Goal: Task Accomplishment & Management: Manage account settings

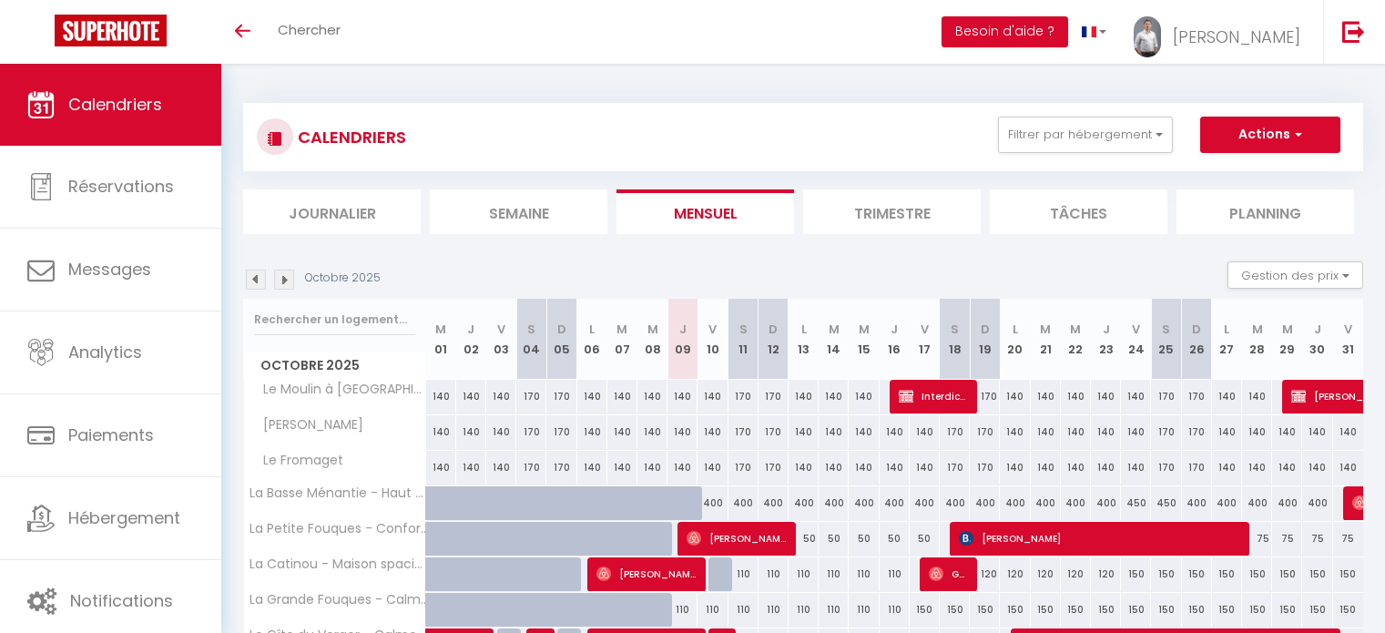
select select
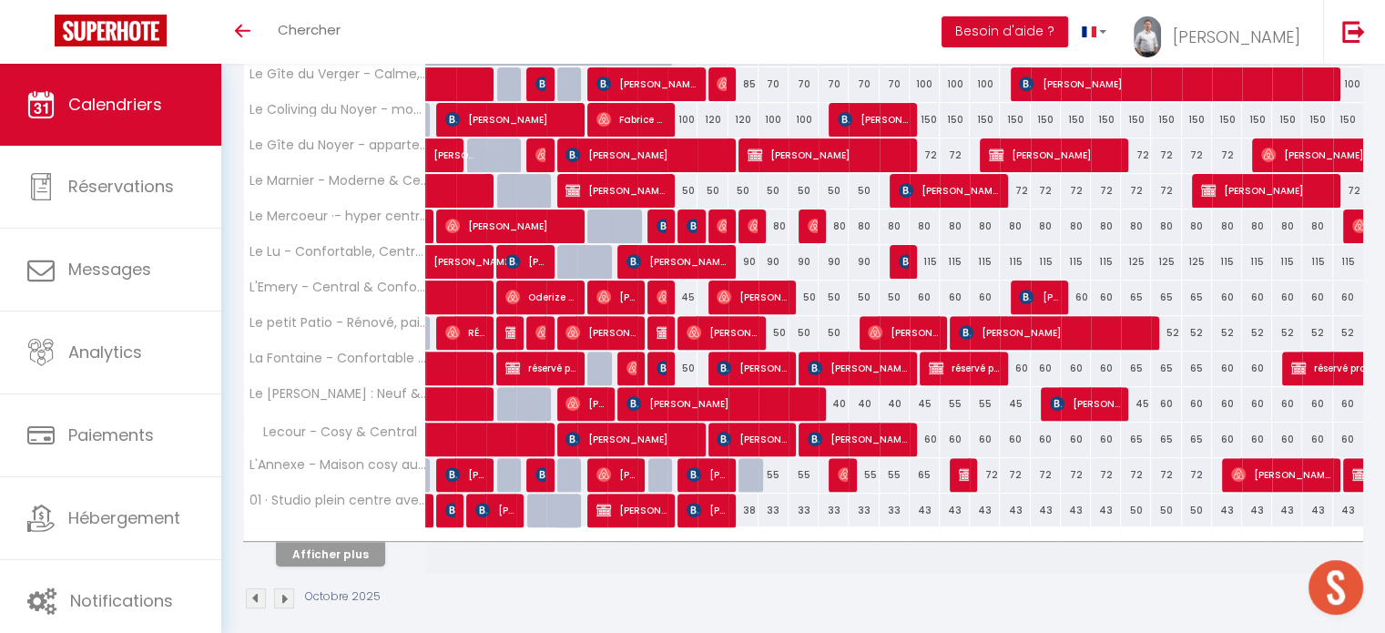
scroll to position [572, 0]
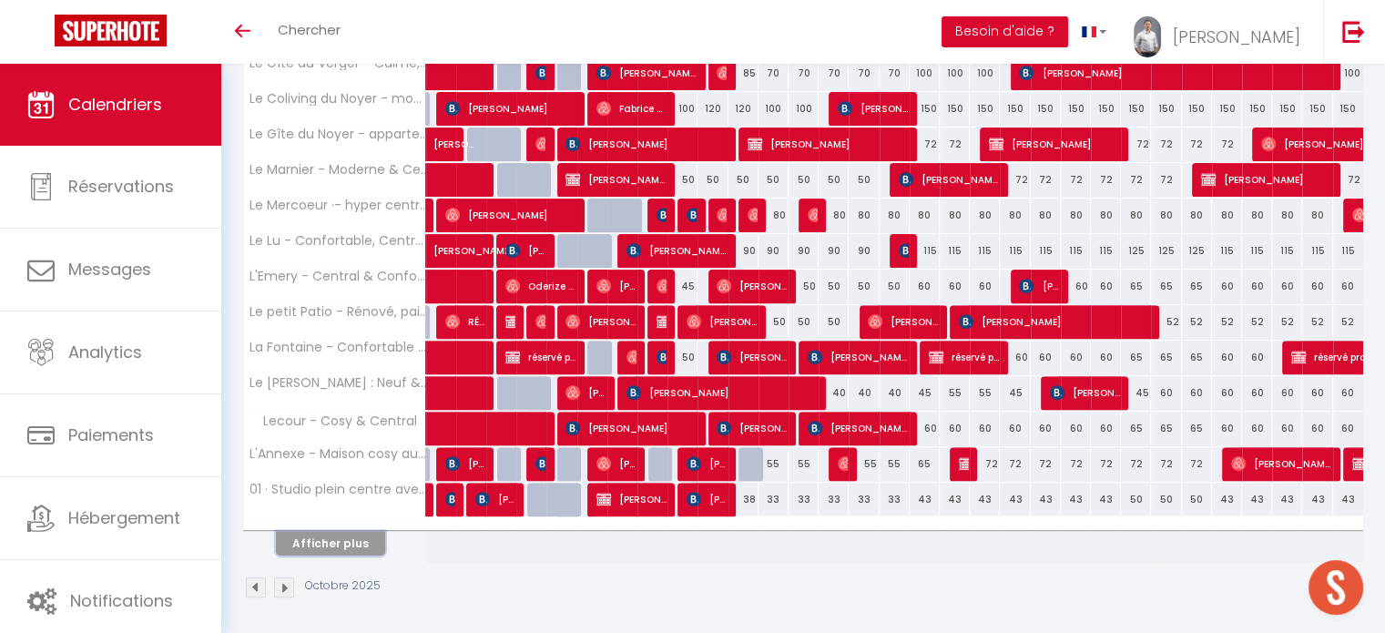
drag, startPoint x: 328, startPoint y: 546, endPoint x: 499, endPoint y: 371, distance: 245.3
click at [328, 546] on button "Afficher plus" at bounding box center [330, 543] width 109 height 25
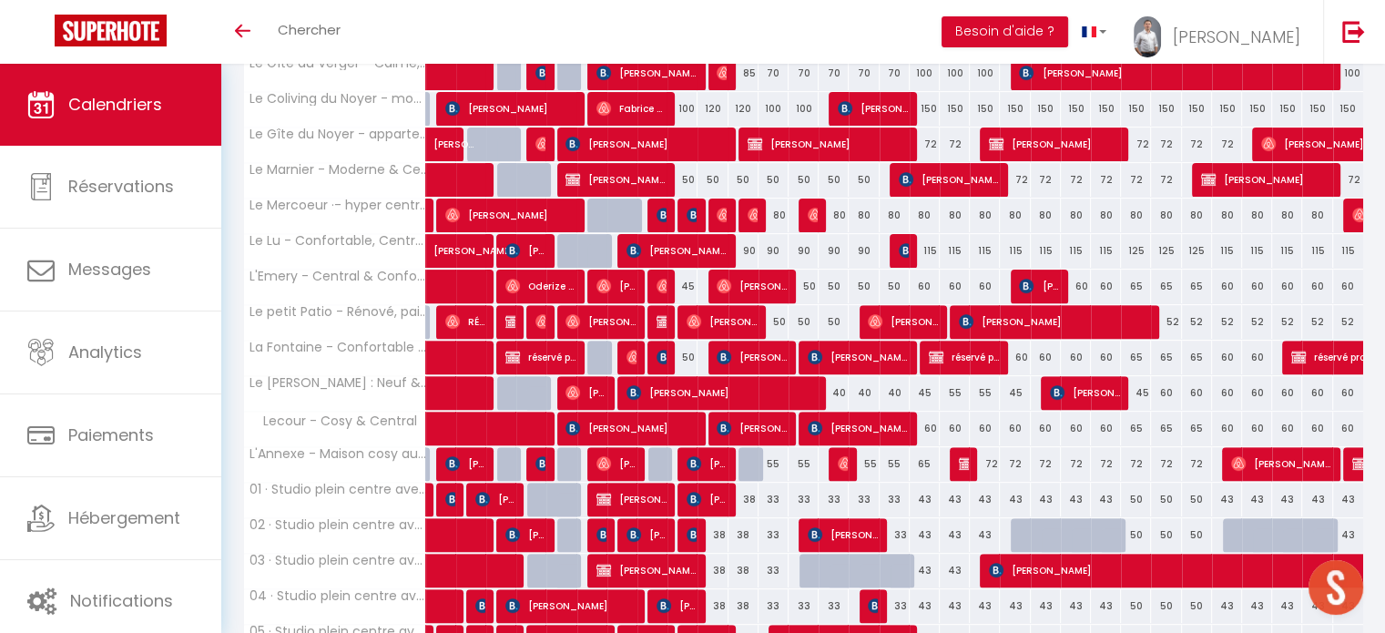
scroll to position [1027, 0]
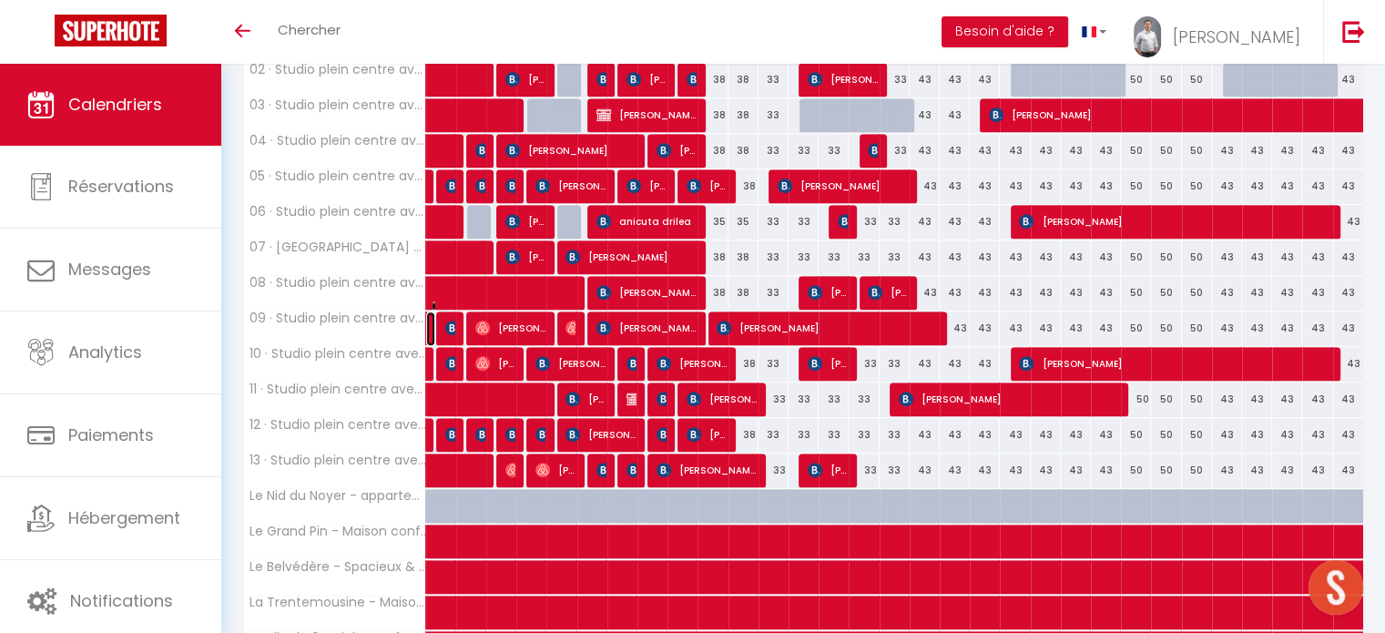
click at [429, 320] on link "[PERSON_NAME]" at bounding box center [430, 328] width 9 height 35
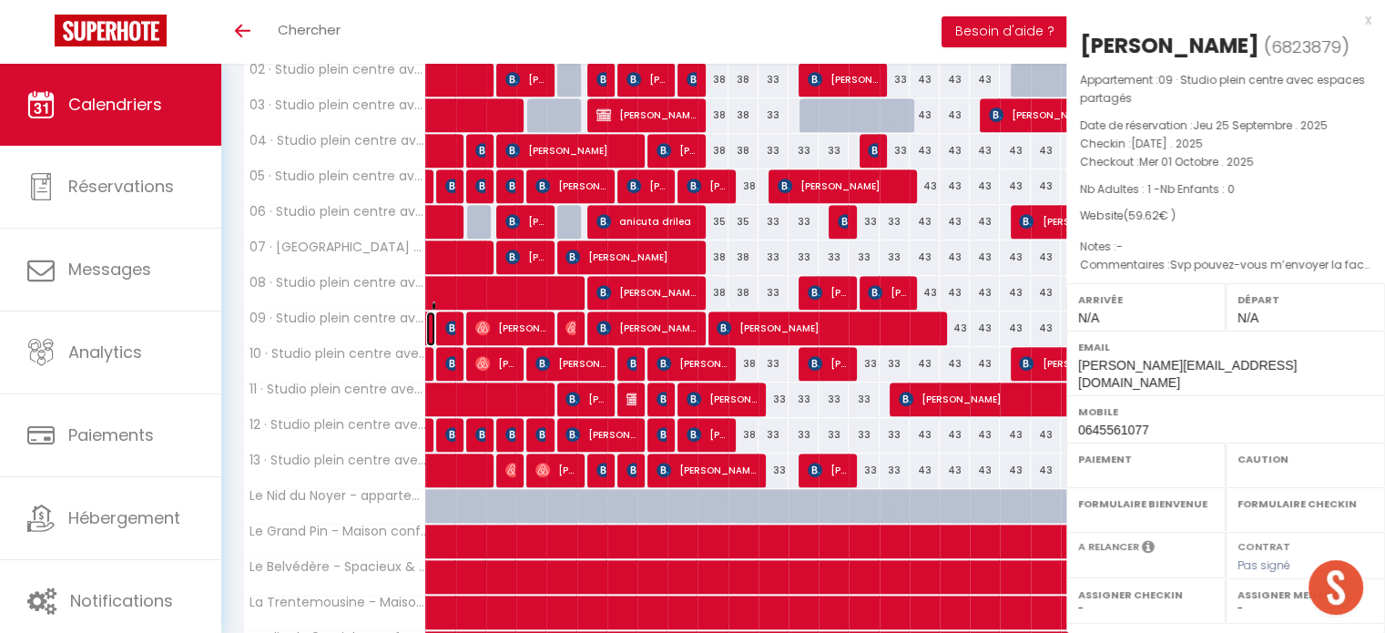
select select "OK"
select select "KO"
select select "0"
select select "1"
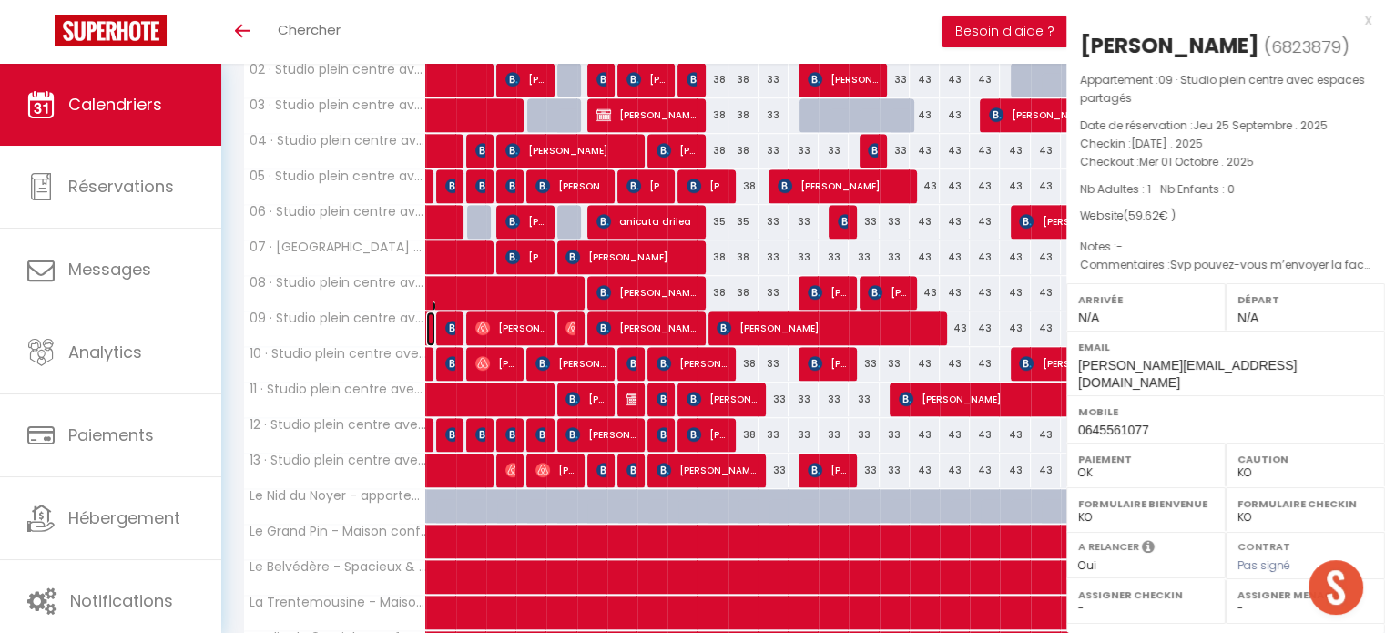
select select
select select "31603"
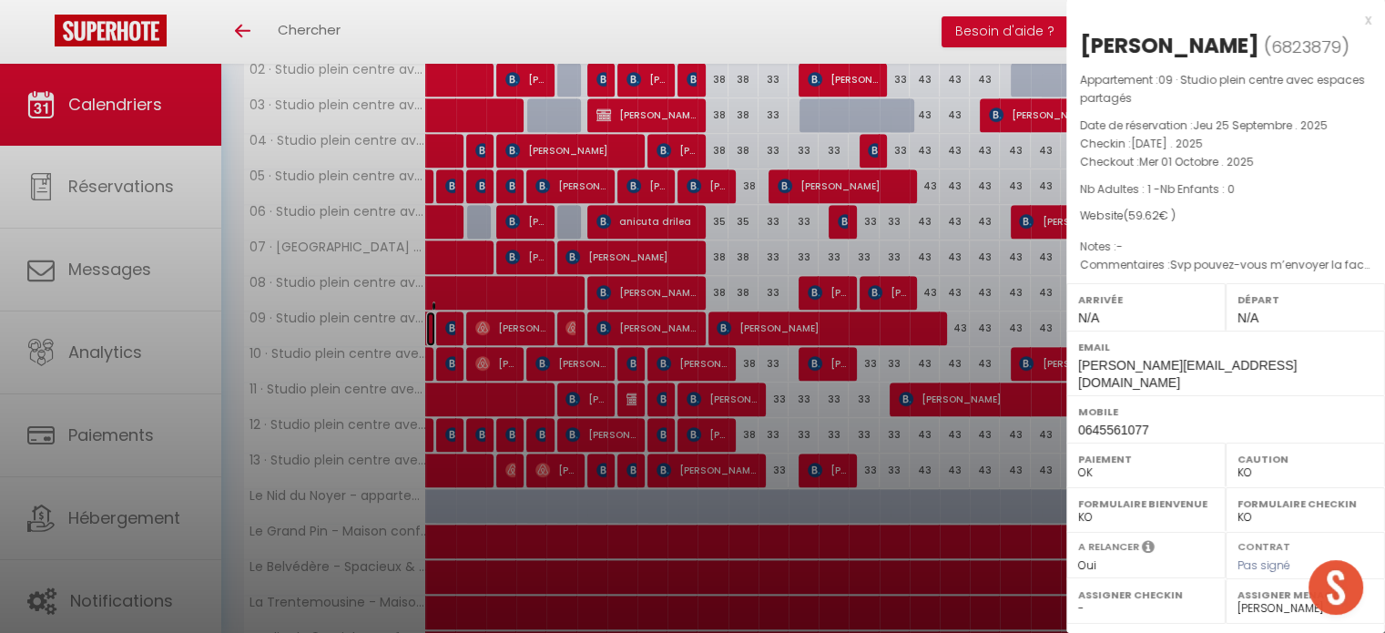
scroll to position [230, 0]
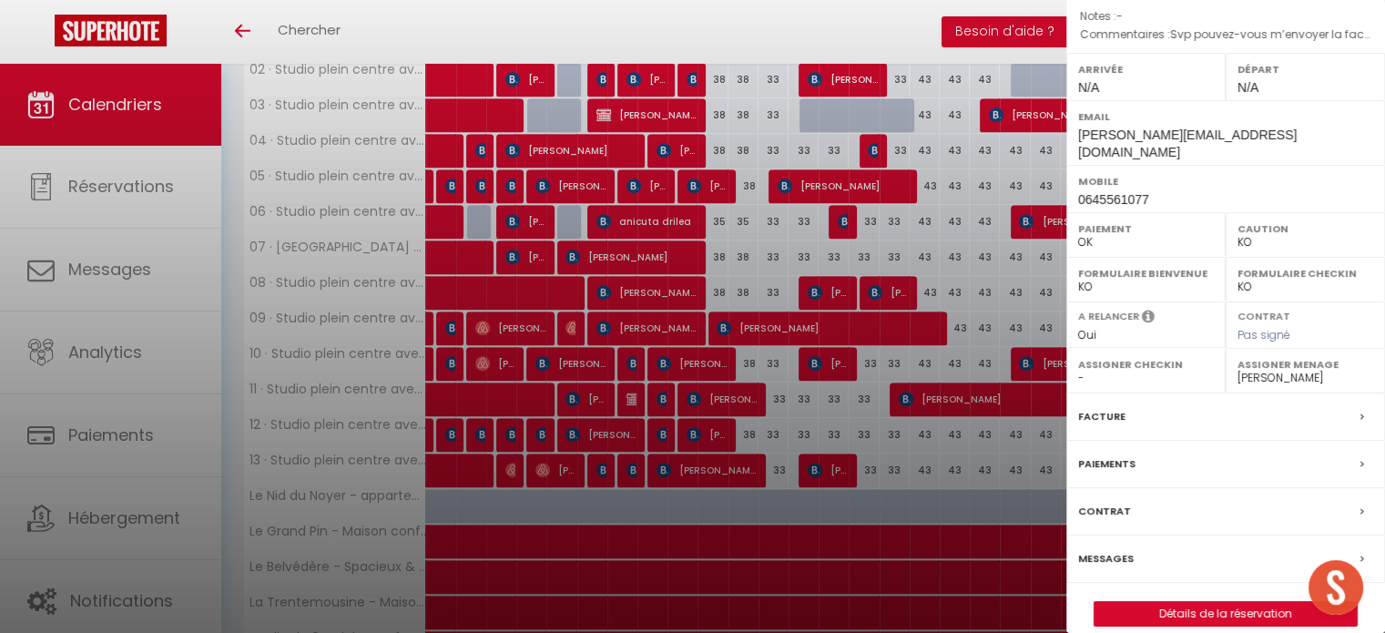
click at [1127, 396] on div "Facture" at bounding box center [1225, 416] width 319 height 47
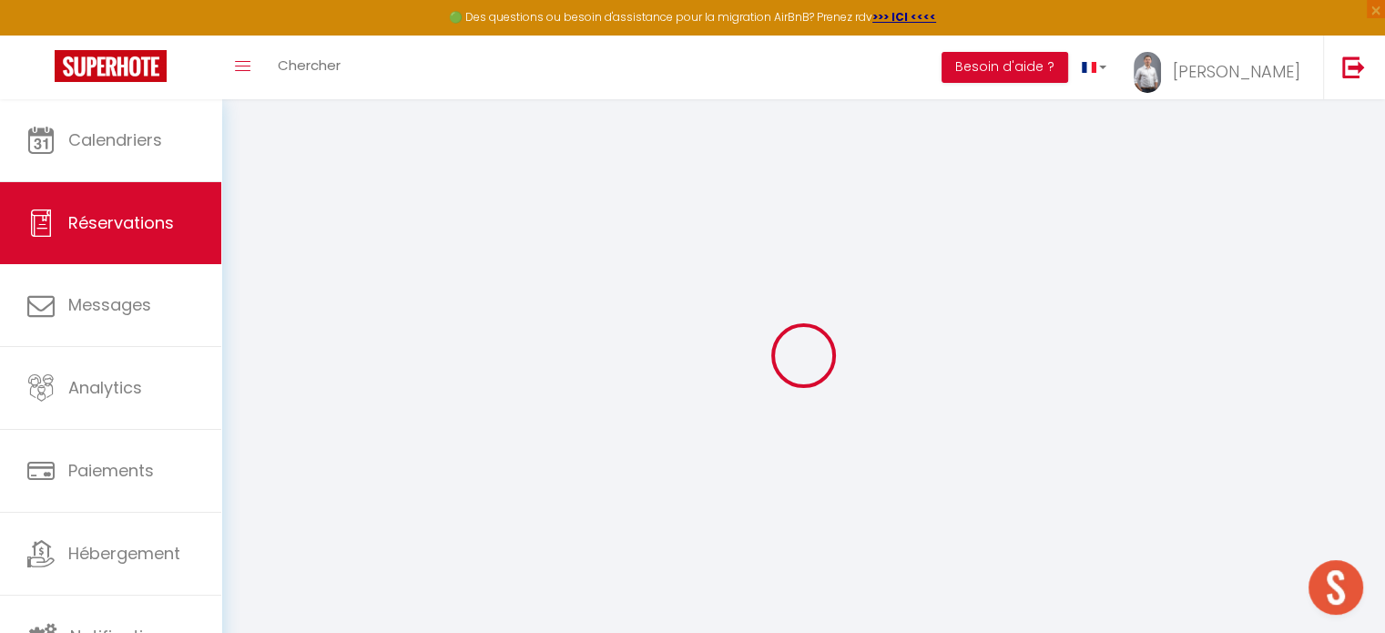
select select
checkbox input "false"
select select
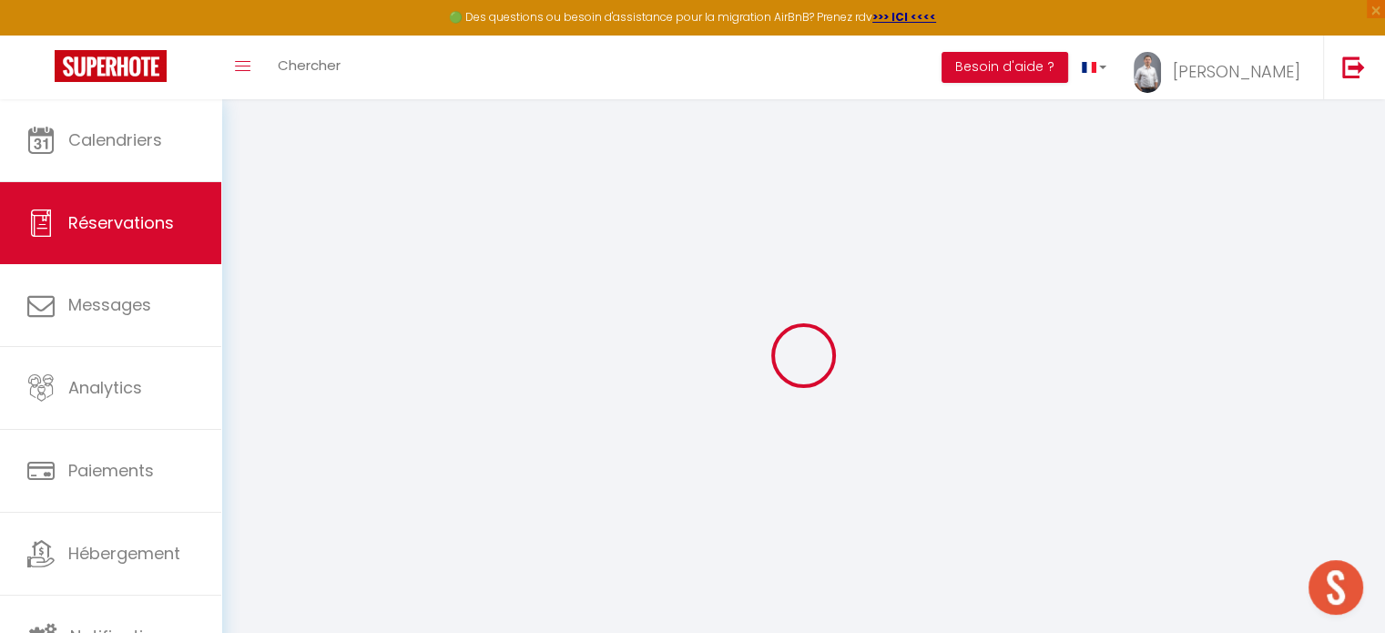
checkbox input "false"
select select
checkbox input "false"
type textarea "Svp pouvez-vous m’envoyer la facture comme d’hab (sans que j’ai besoin de redem…"
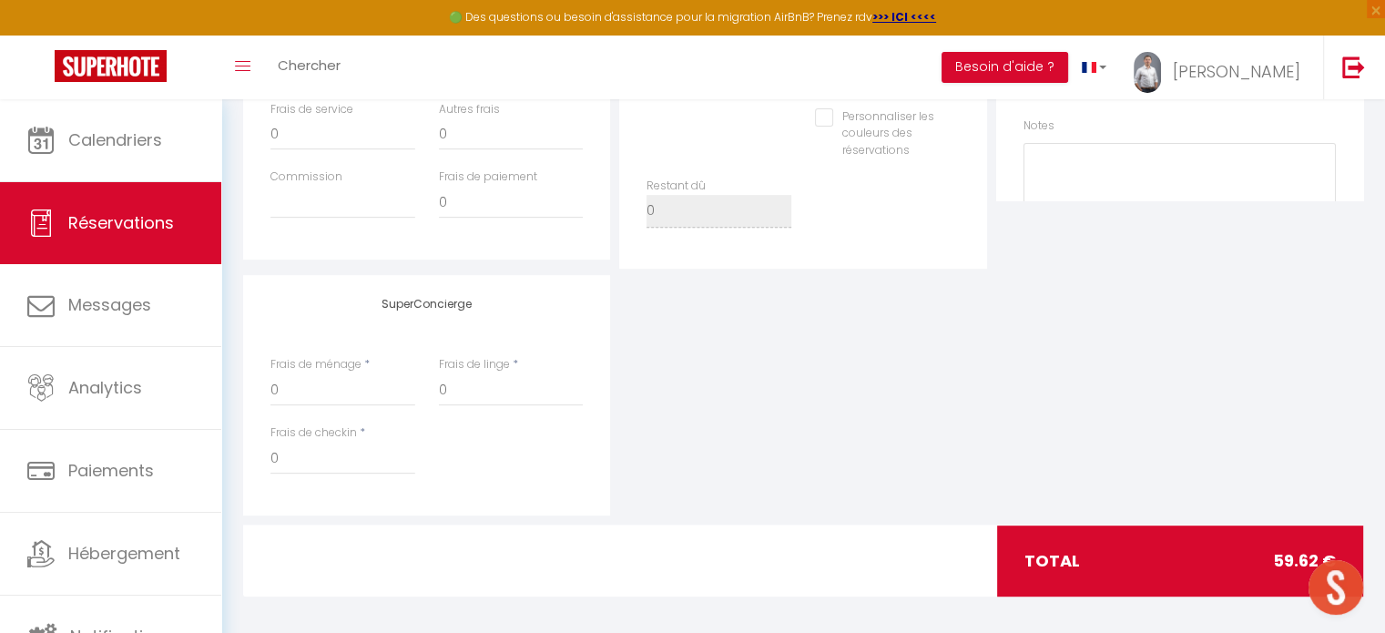
type input "19"
type input "2.12"
select select
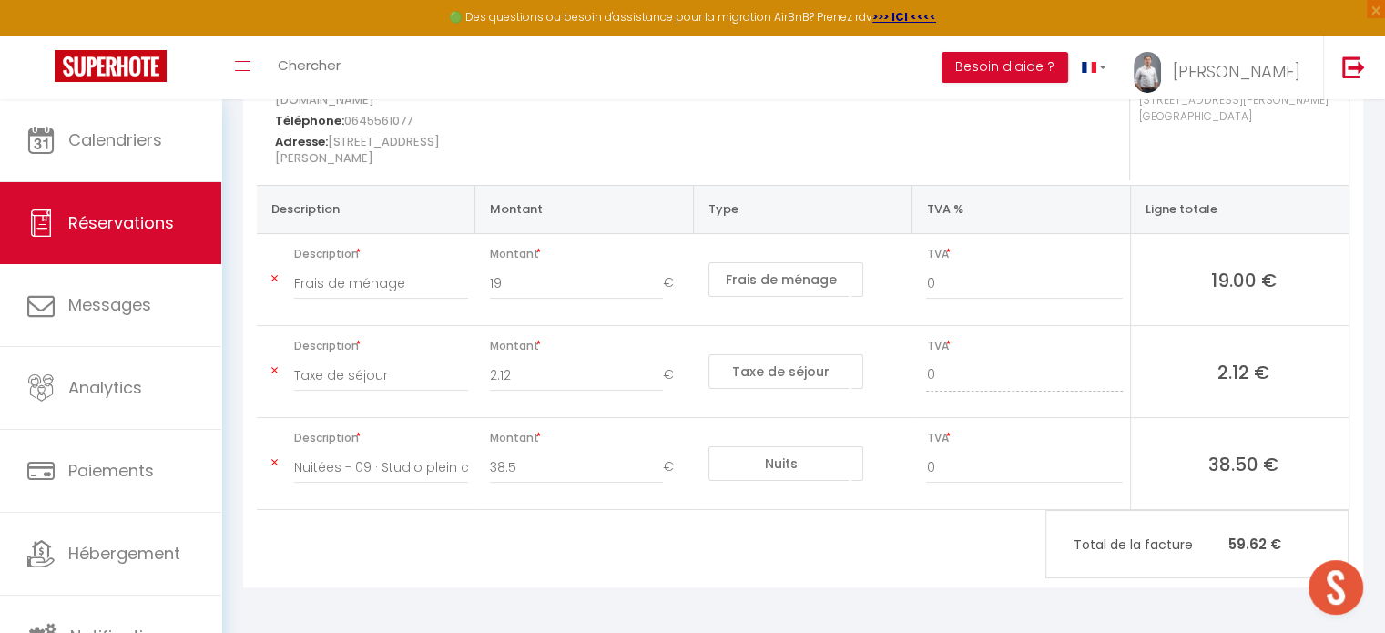
select select
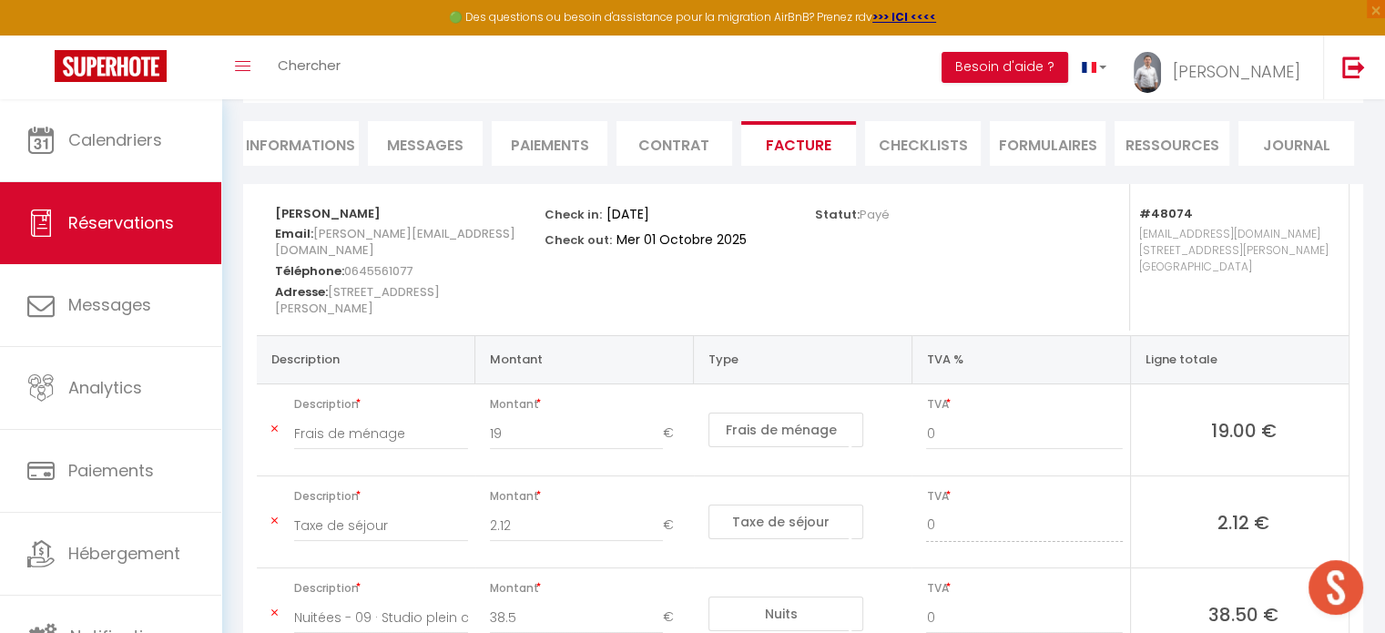
click at [330, 156] on li "Informations" at bounding box center [301, 143] width 116 height 45
select select
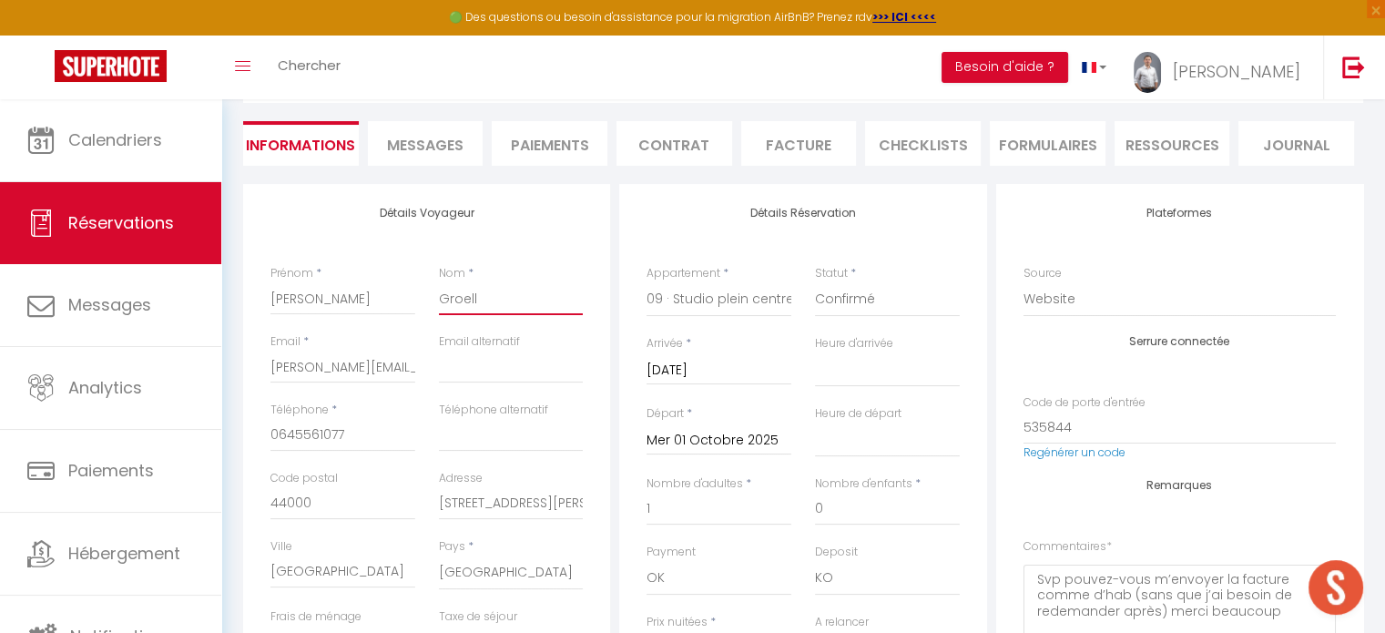
click at [507, 300] on input "Groell" at bounding box center [511, 298] width 145 height 33
type input "Groell"
select select
checkbox input "false"
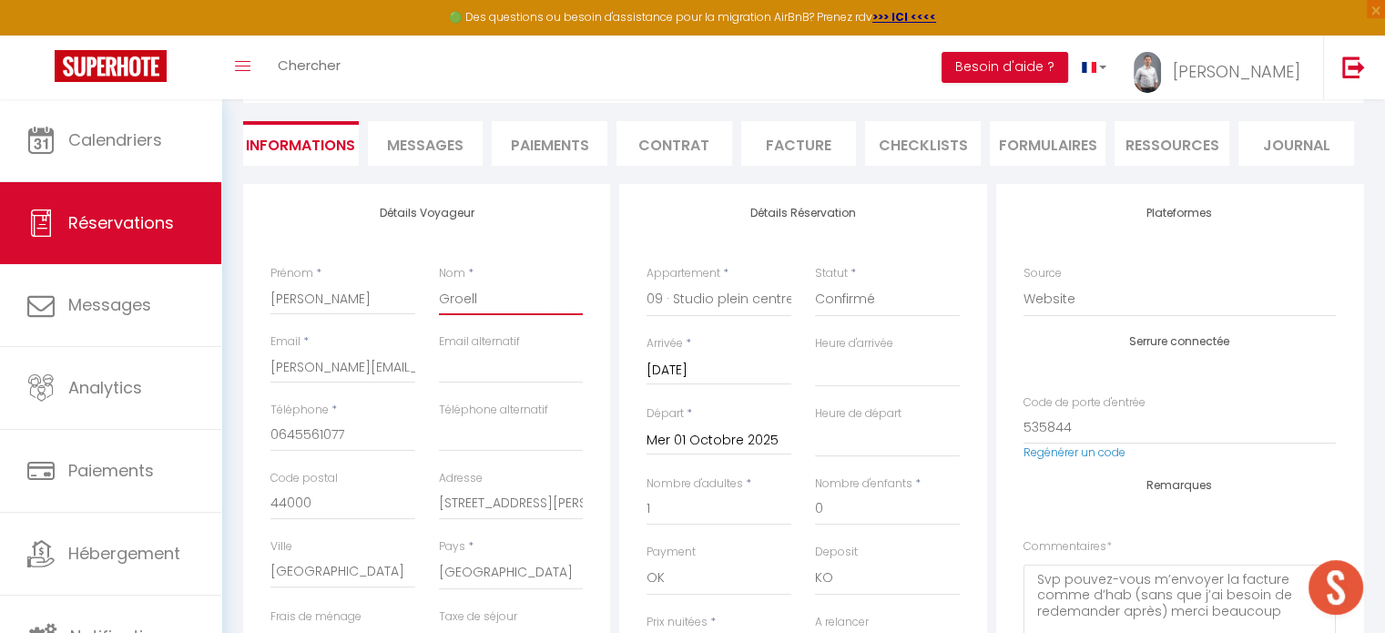
type input "Groell p"
select select
checkbox input "false"
type input "Groell po"
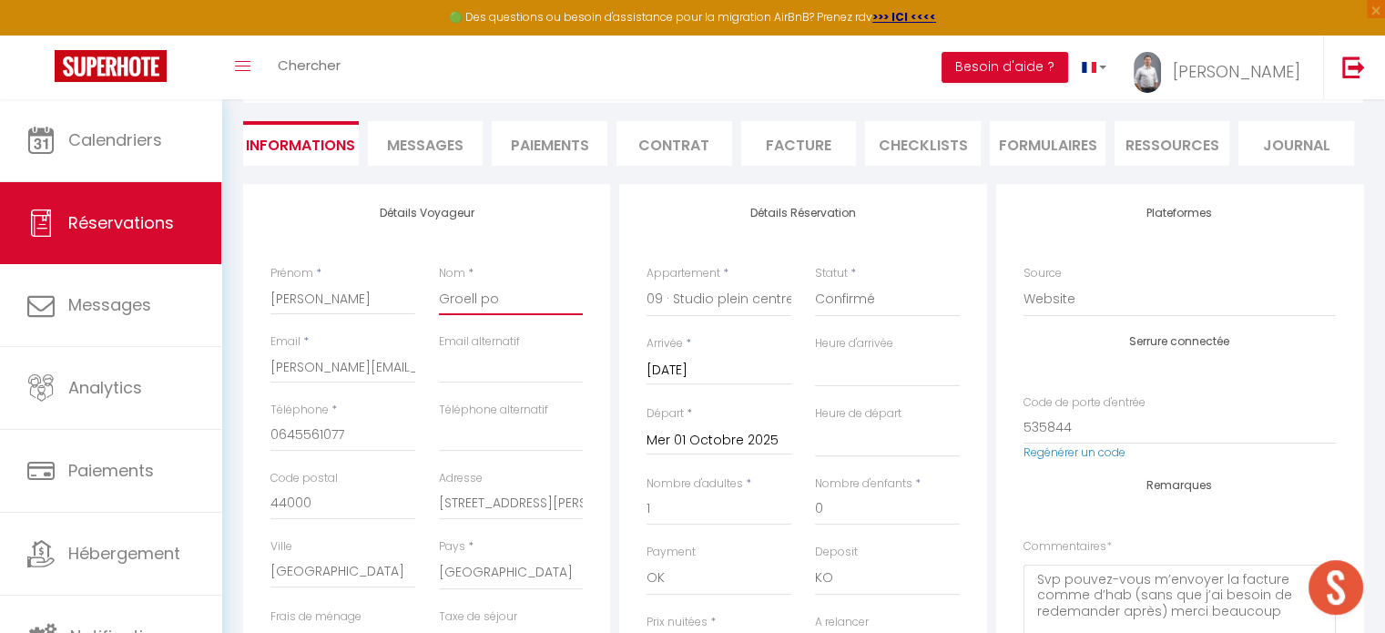
select select
checkbox input "false"
type input "Groell pou"
select select
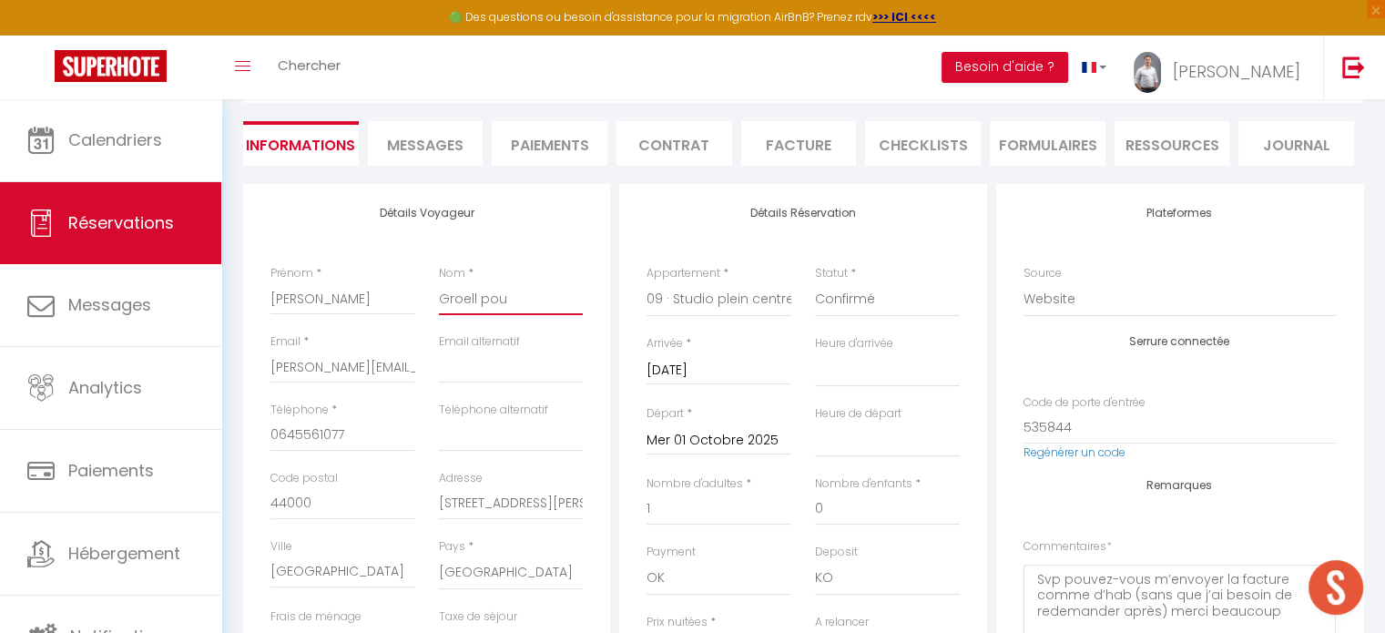
select select
checkbox input "false"
type input "Groell pour"
select select
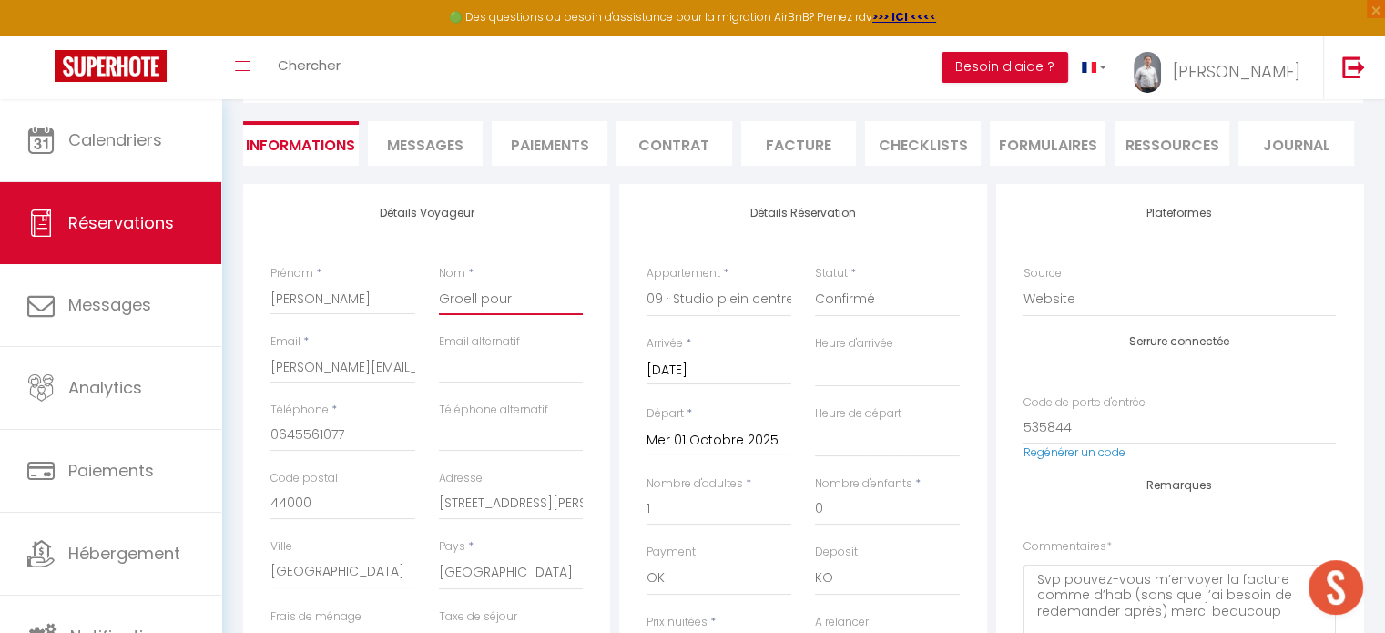
checkbox input "false"
type input "Groell pour"
select select
checkbox input "false"
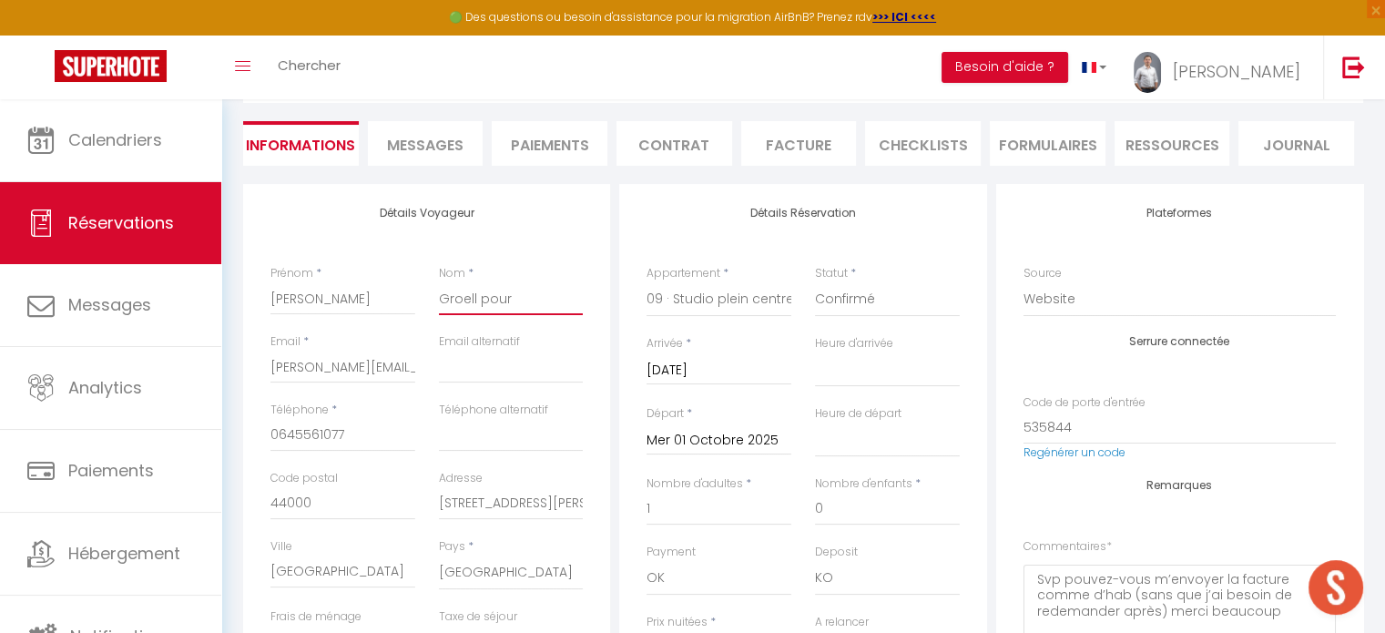
type input "Groell pour E"
select select
checkbox input "false"
type input "Groell pour Ec"
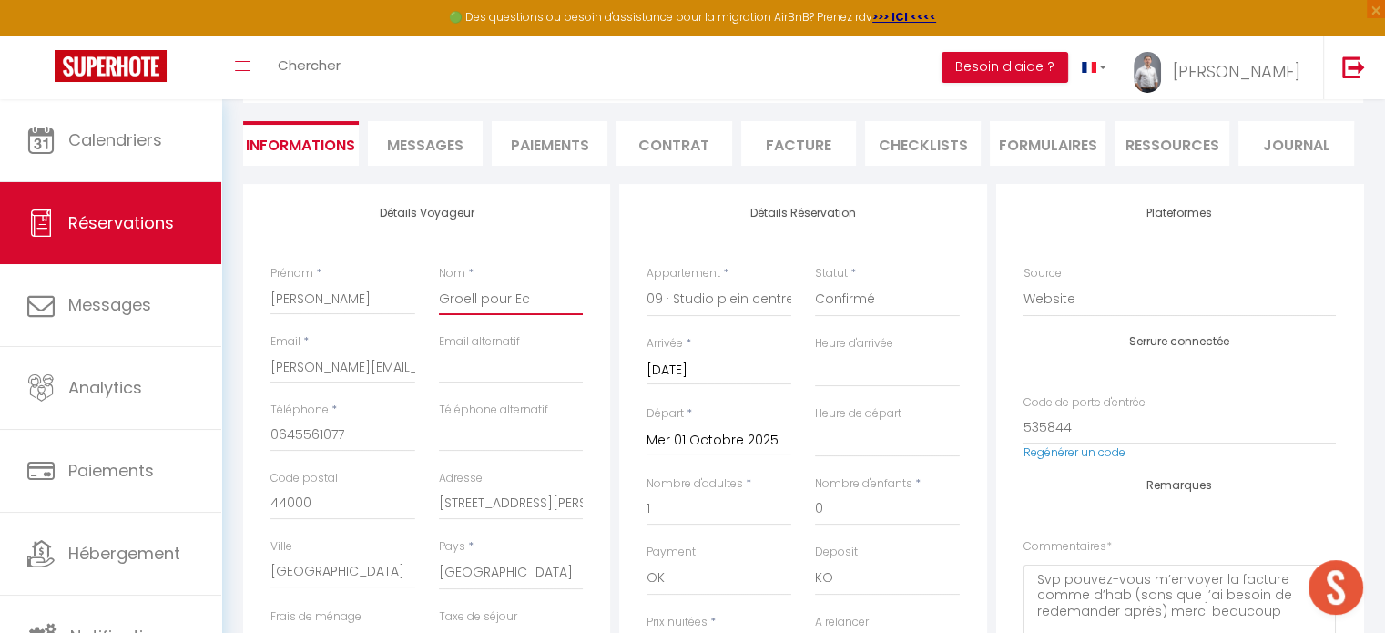
select select
checkbox input "false"
type input "Groell pour Ecl"
select select
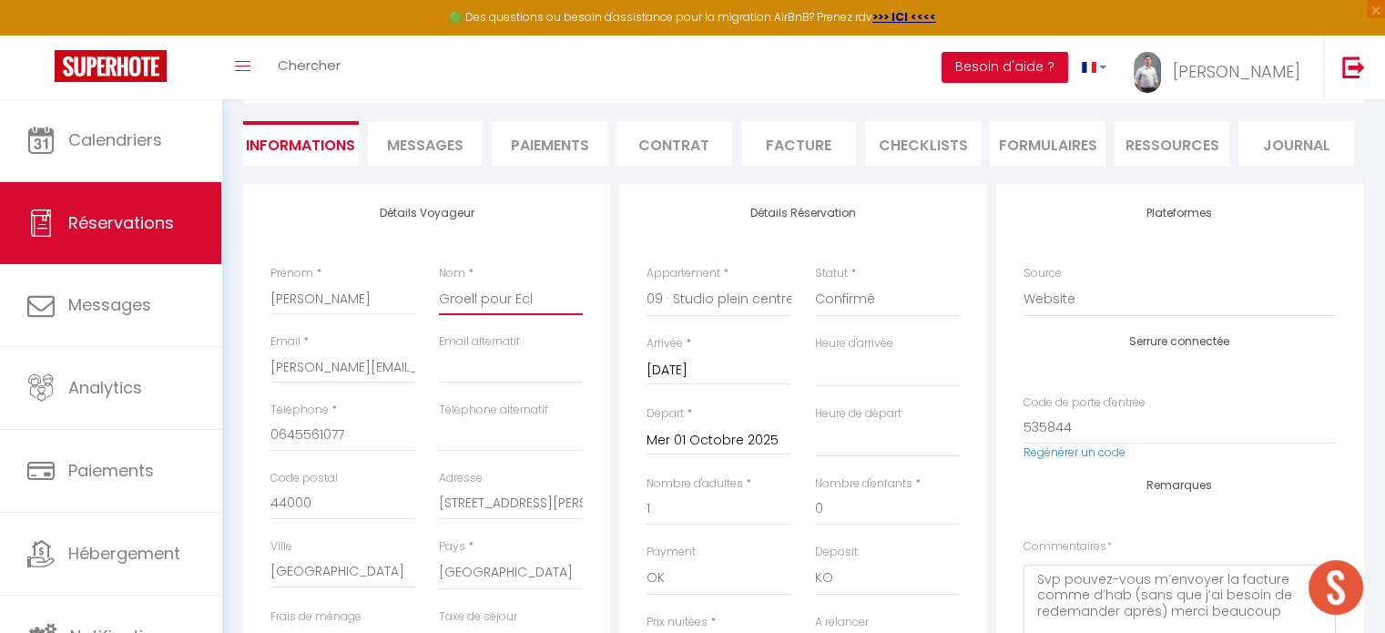
select select
checkbox input "false"
type input "Groell pour Ecli"
select select
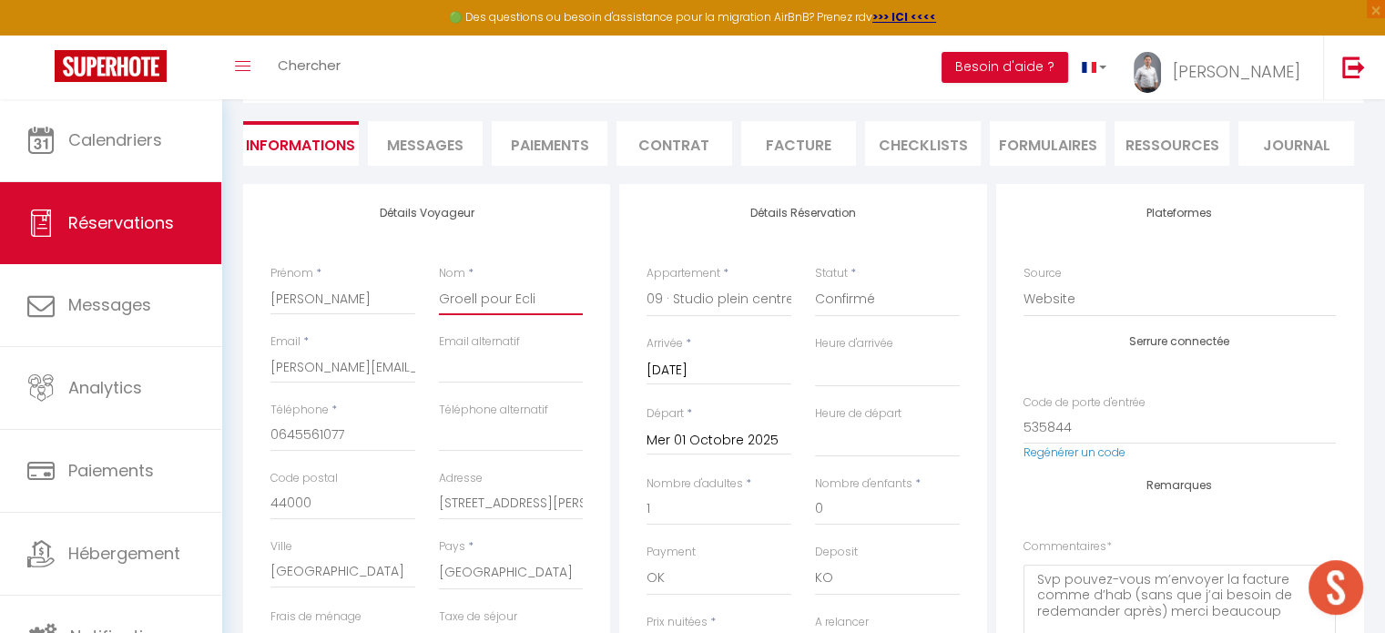
checkbox input "false"
type input "Groell pour Eclip"
select select
checkbox input "false"
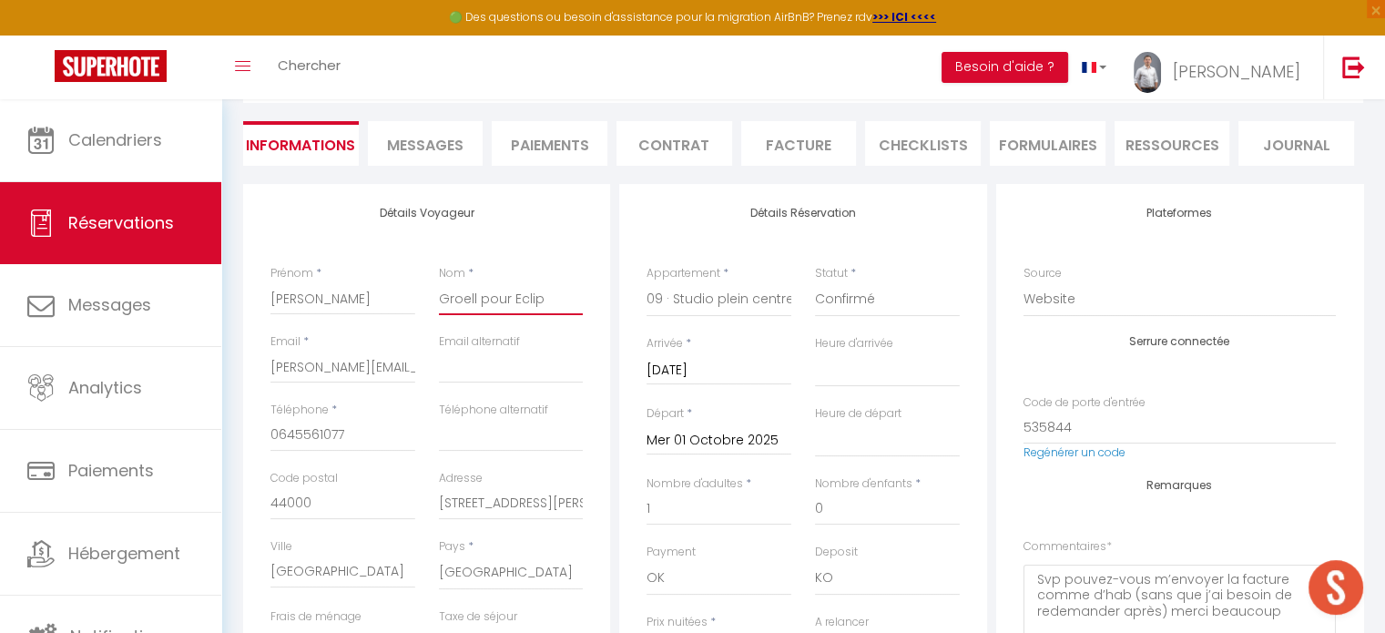
type input "Groell pour Eclips"
select select
checkbox input "false"
type input "Groell pour Eclipsi"
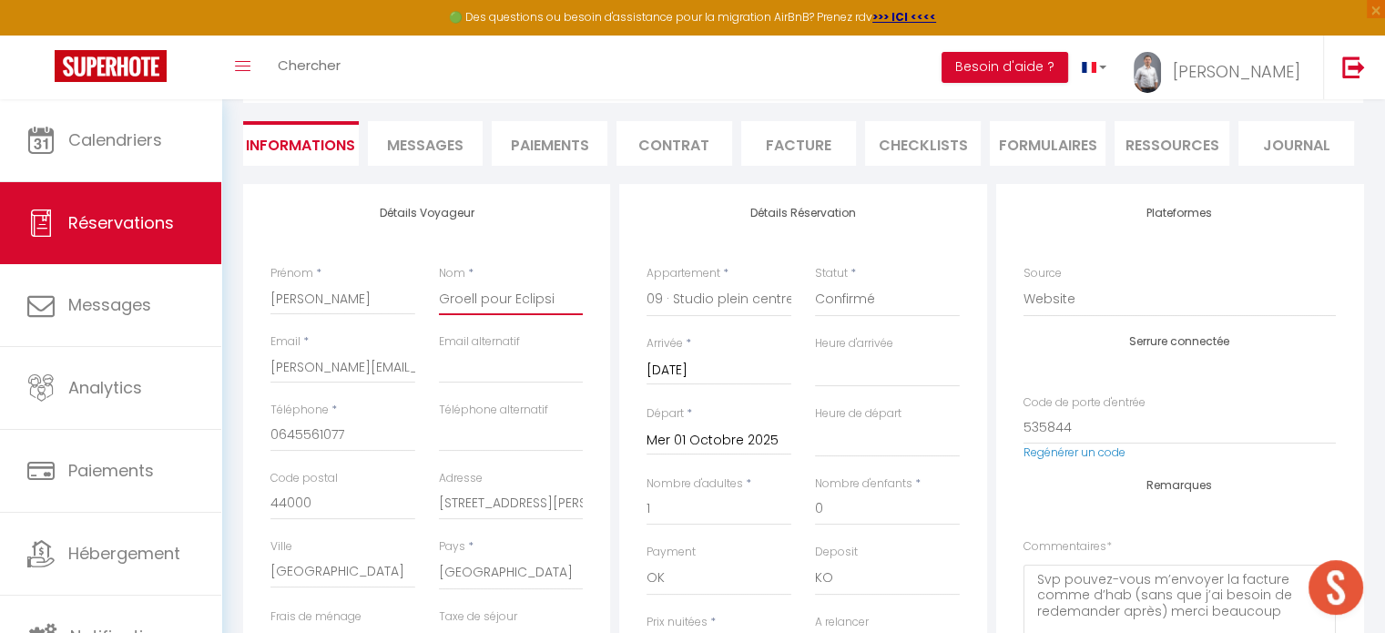
select select
checkbox input "false"
type input "Groell pour Eclipsiu"
select select
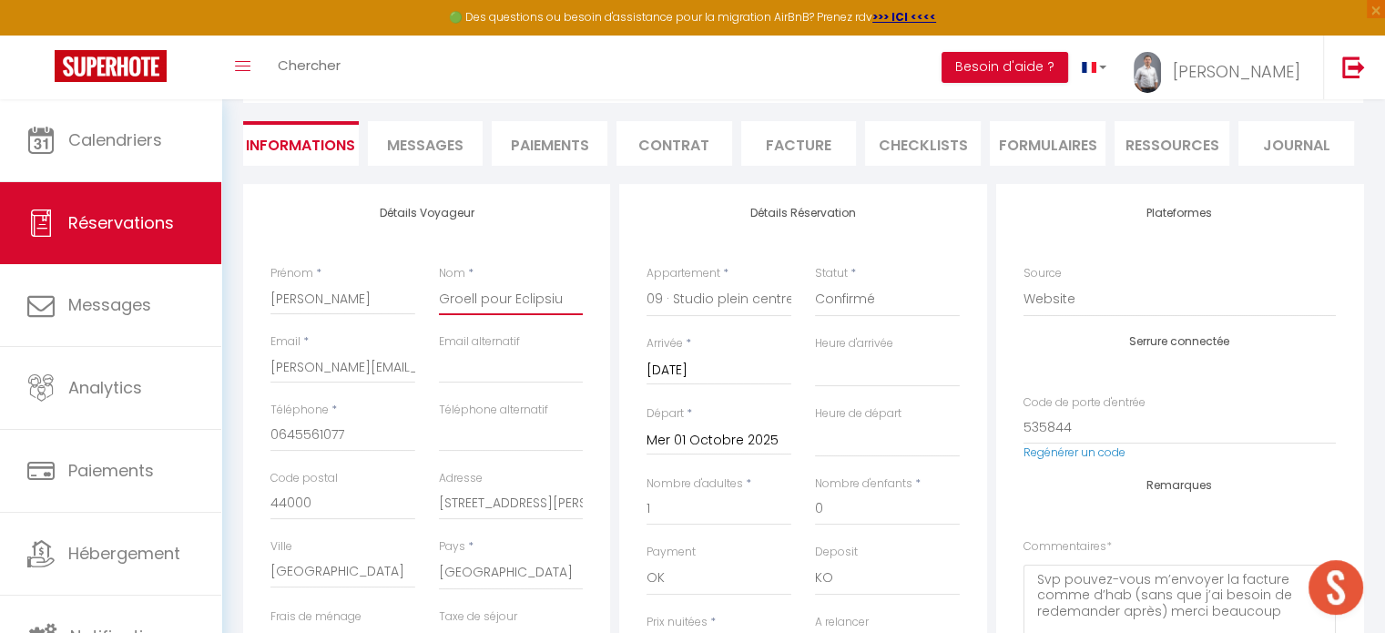
select select
checkbox input "false"
type input "Groell pour Eclipsium"
select select
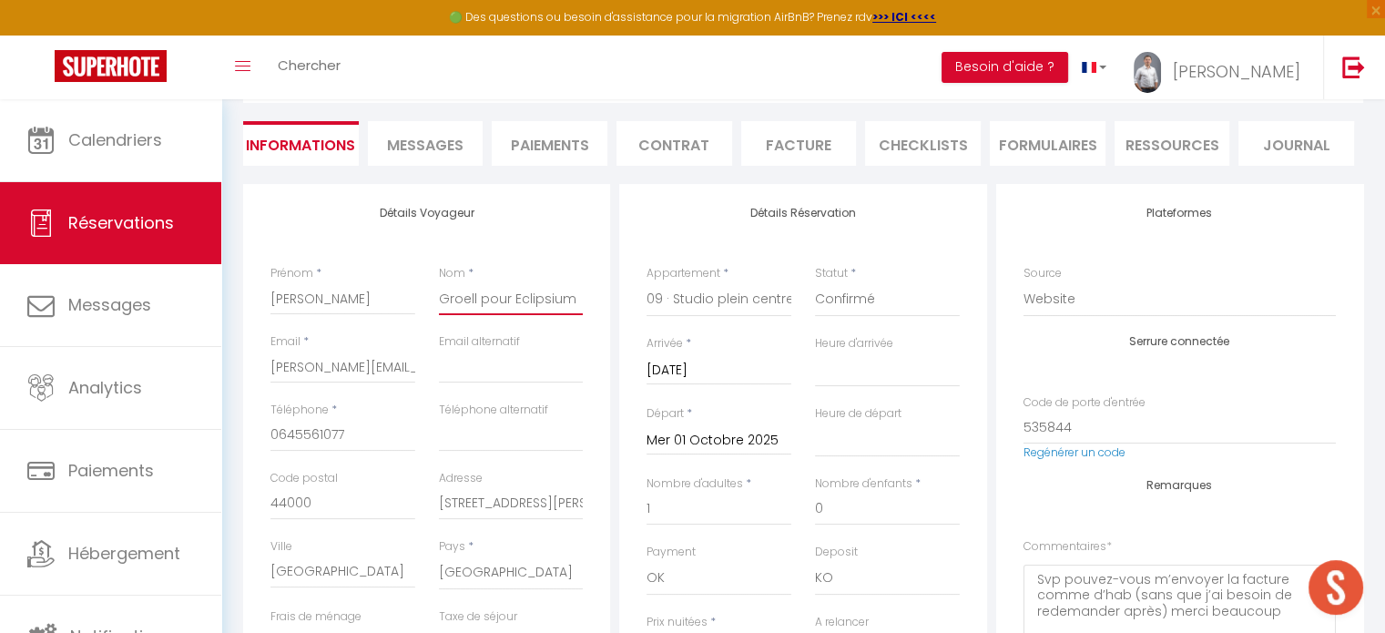
checkbox input "false"
type input "Groell pour Eclipsium"
drag, startPoint x: 273, startPoint y: 367, endPoint x: 481, endPoint y: 362, distance: 207.6
click at [481, 362] on div "Email * [PERSON_NAME][EMAIL_ADDRESS][DOMAIN_NAME] Email alternatif" at bounding box center [427, 367] width 337 height 68
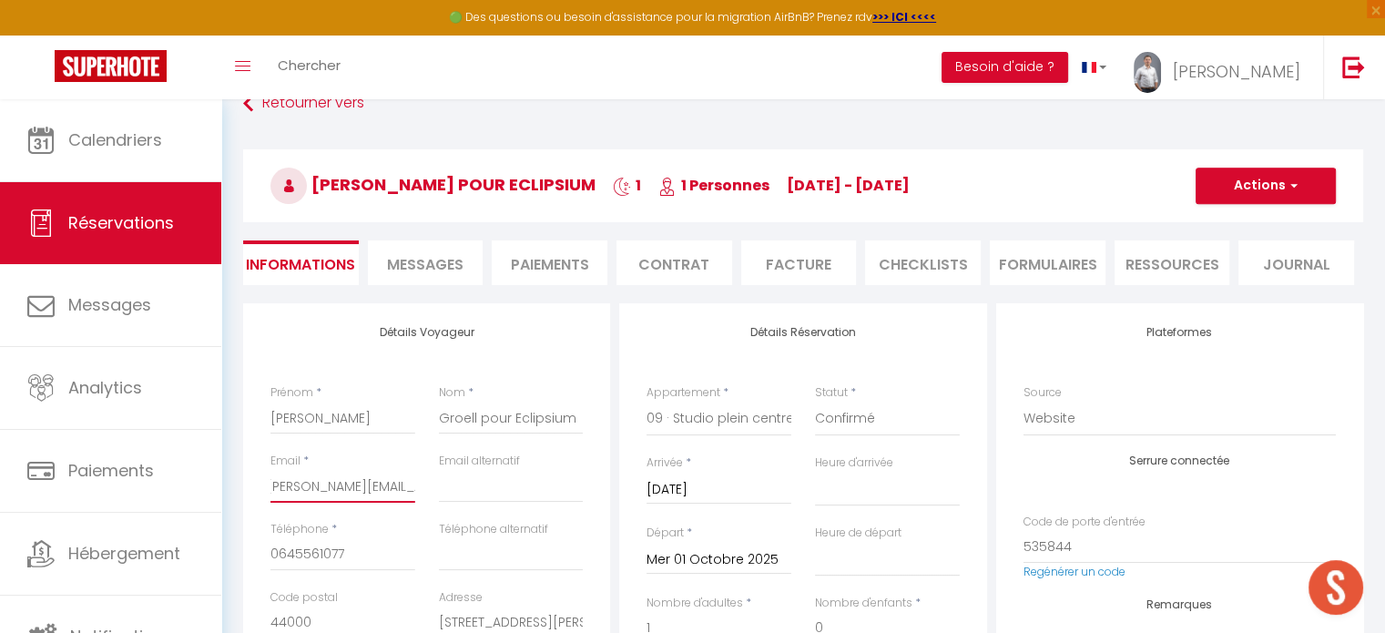
scroll to position [0, 0]
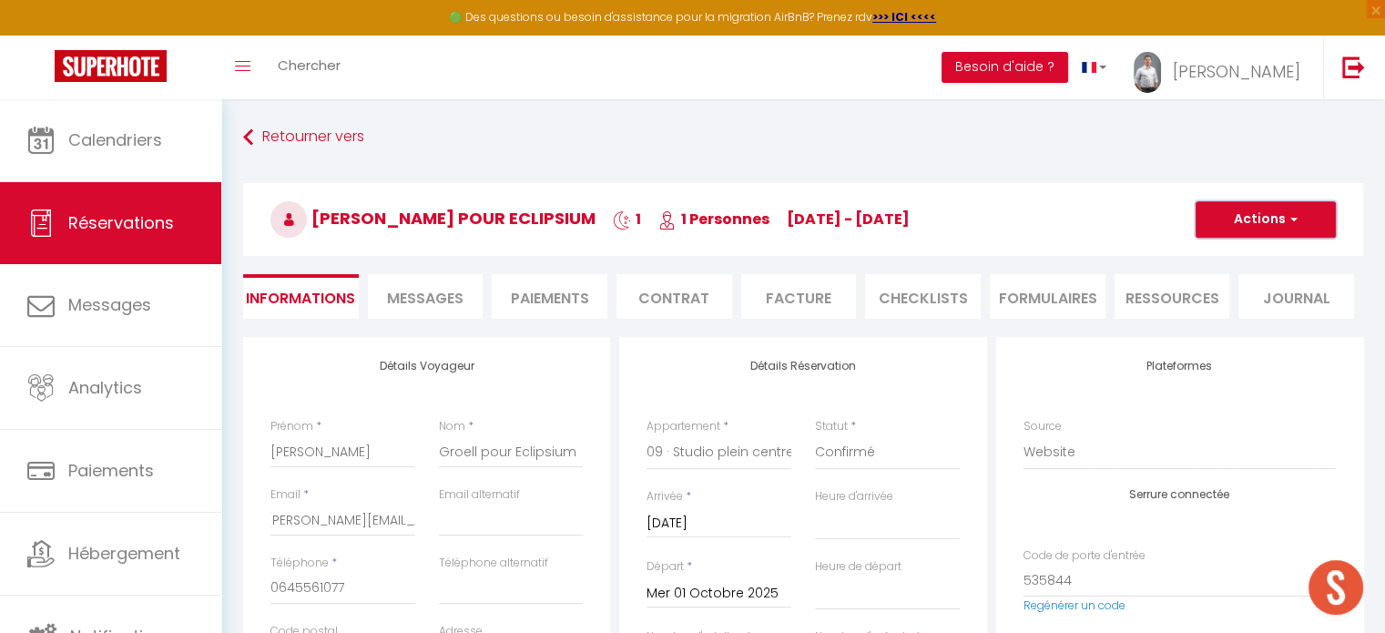
click at [1297, 229] on button "Actions" at bounding box center [1266, 219] width 140 height 36
click at [1243, 254] on link "Enregistrer" at bounding box center [1247, 260] width 144 height 24
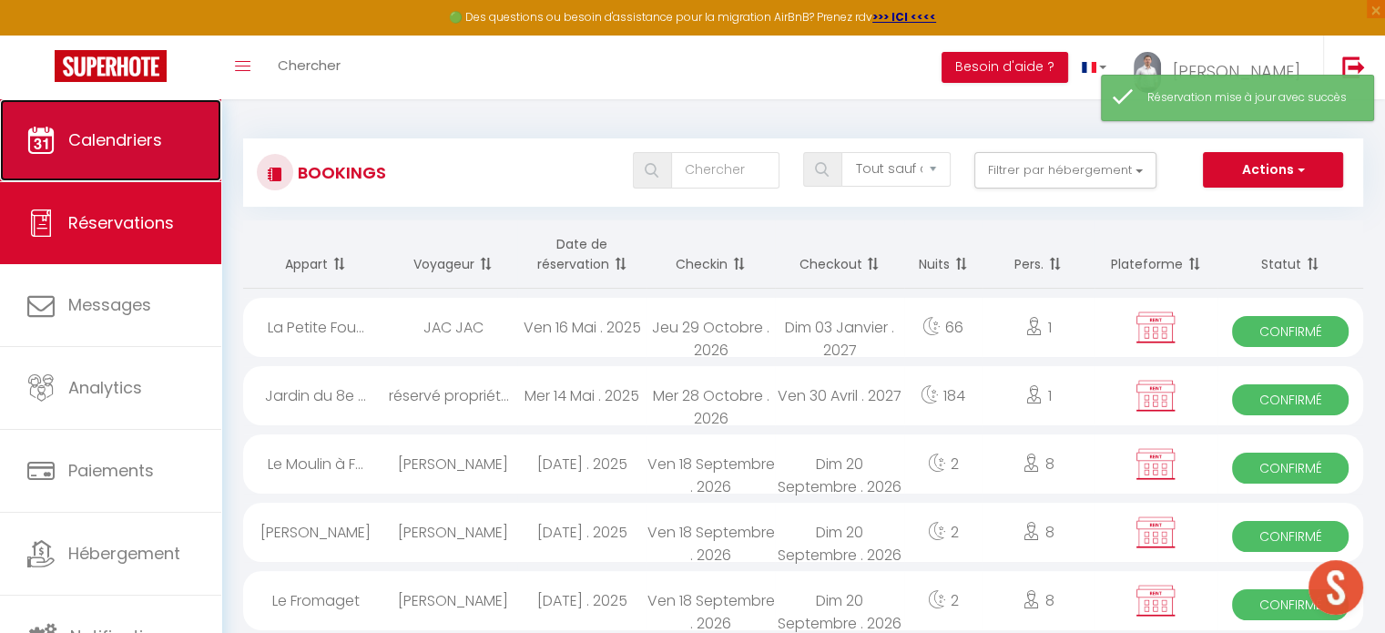
click at [139, 154] on link "Calendriers" at bounding box center [110, 140] width 221 height 82
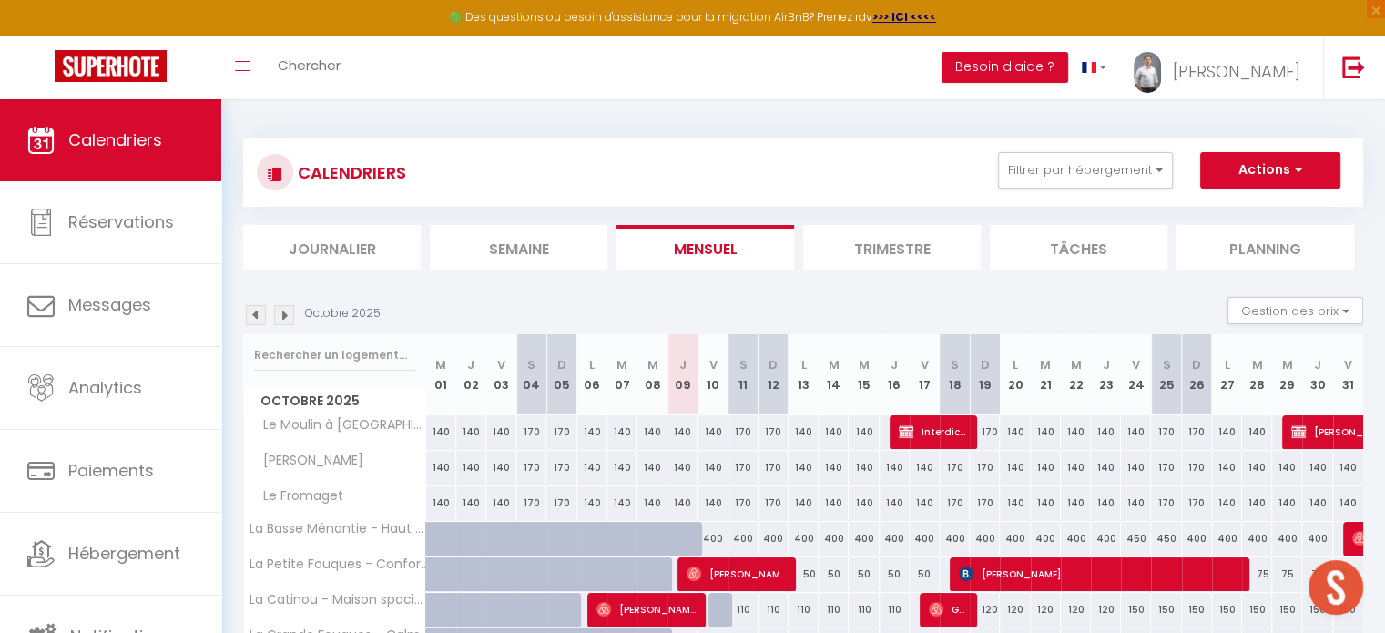
scroll to position [606, 0]
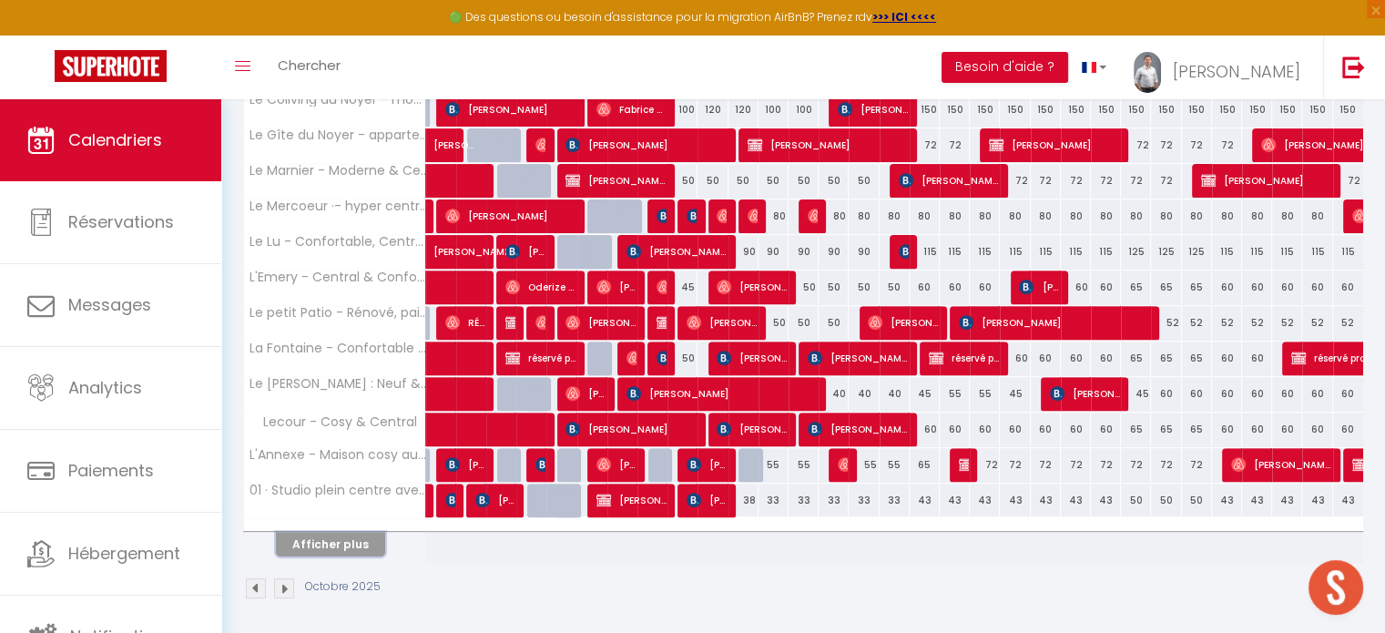
click at [344, 532] on button "Afficher plus" at bounding box center [330, 544] width 109 height 25
select select
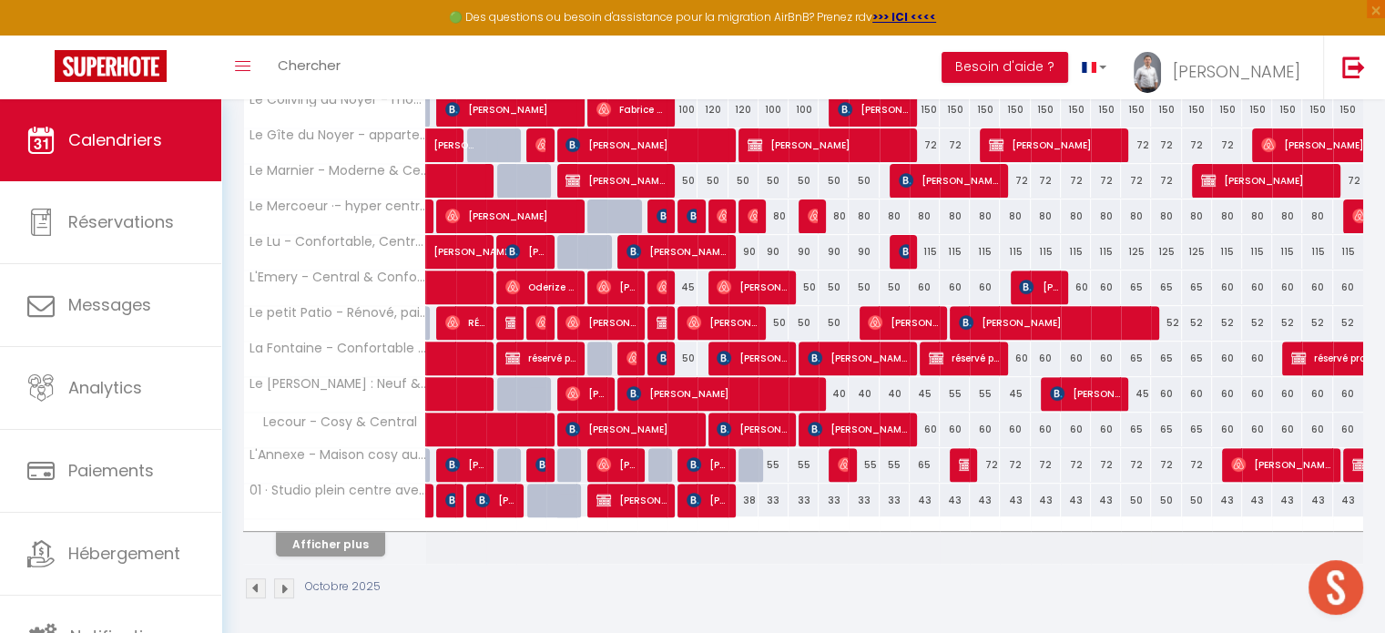
select select
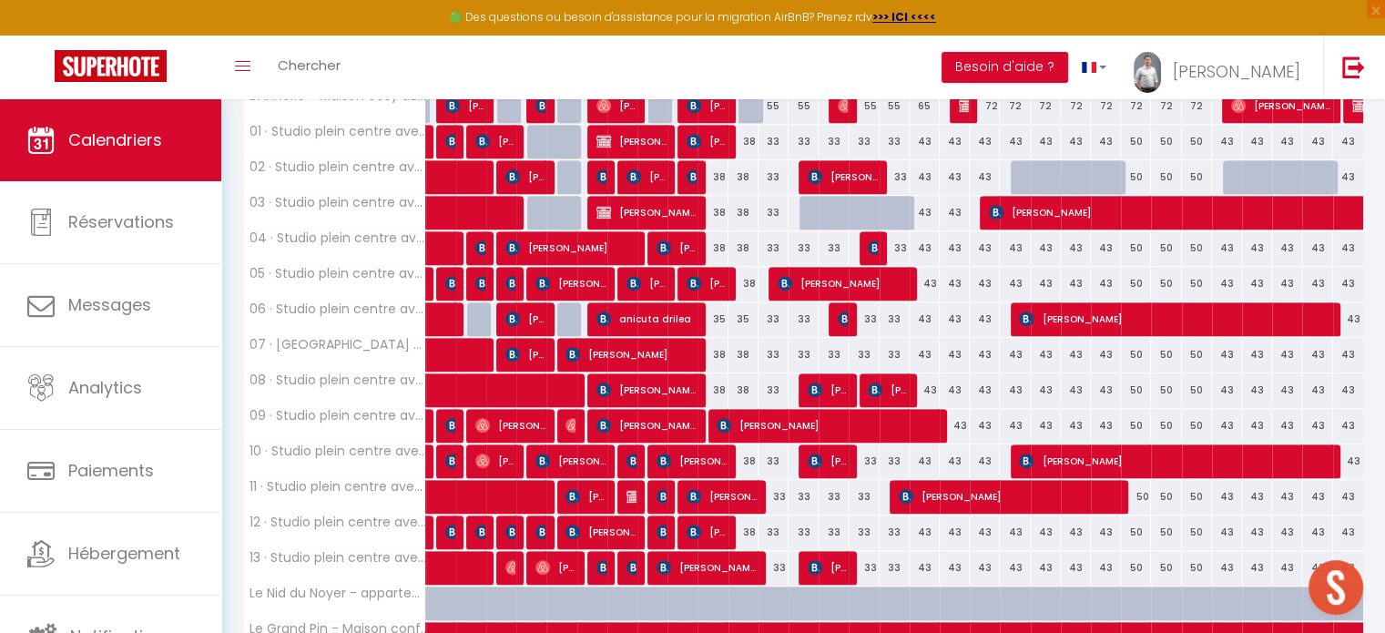
scroll to position [971, 0]
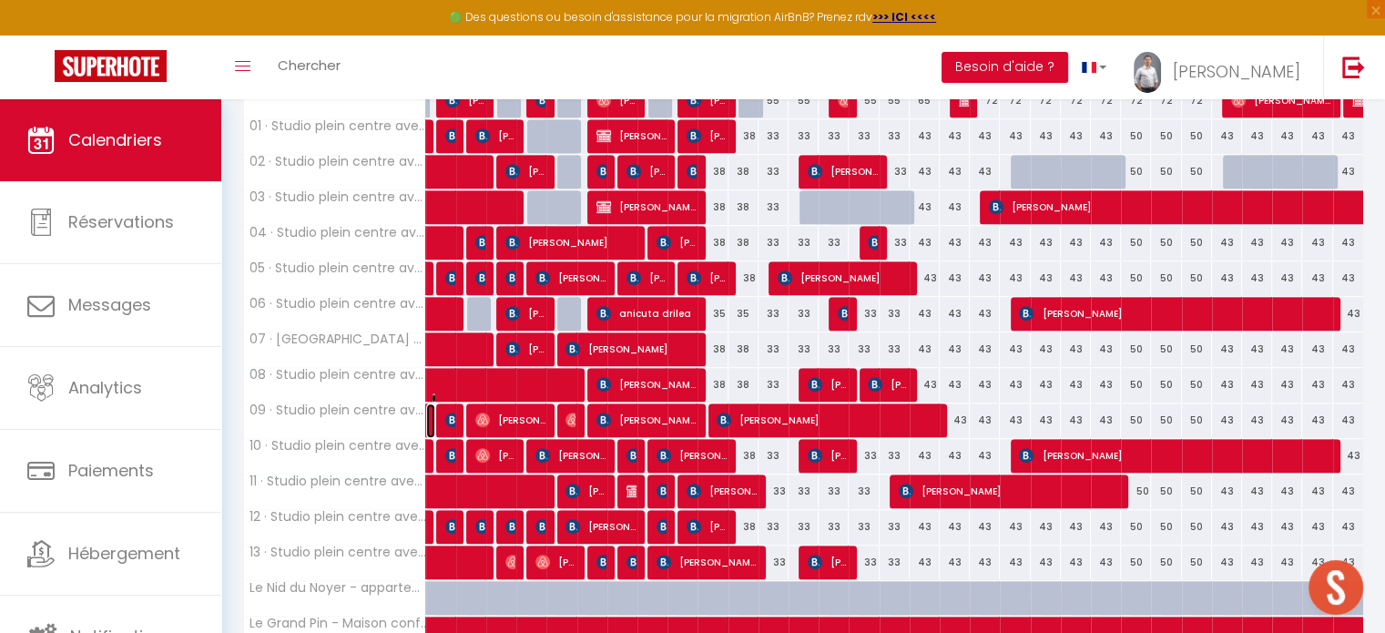
click at [430, 409] on link "[PERSON_NAME] pour Eclipsium" at bounding box center [430, 420] width 9 height 35
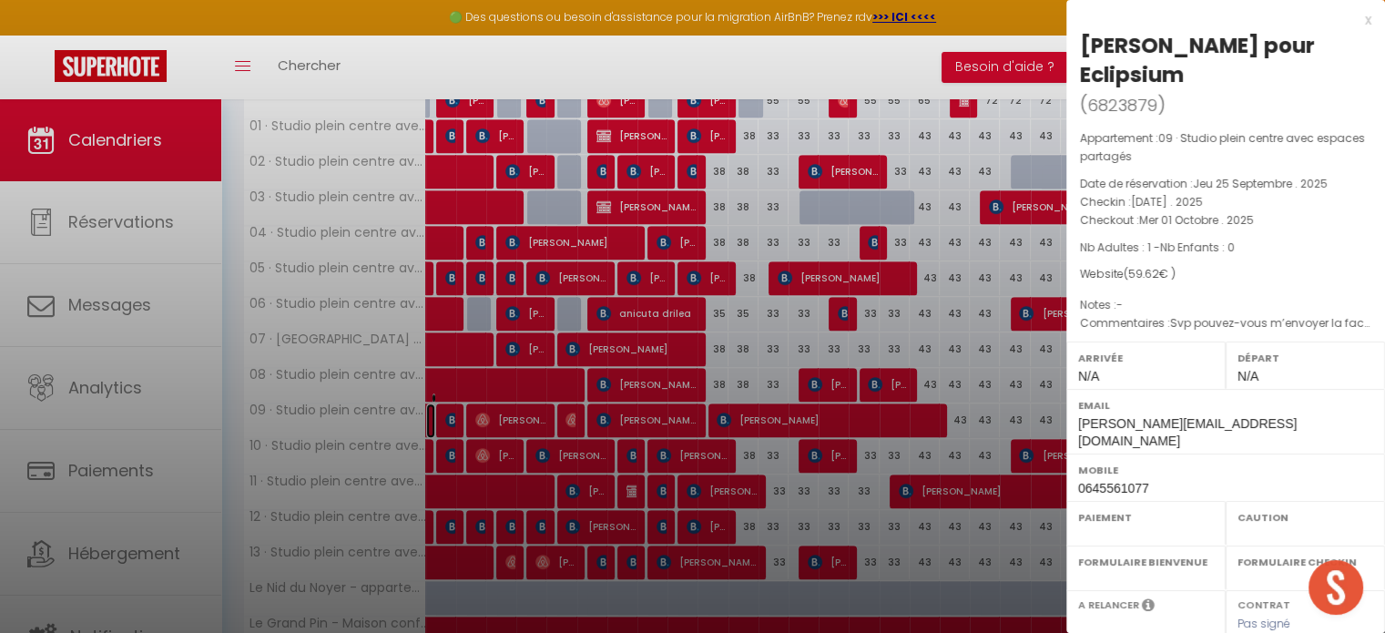
select select "OK"
select select "KO"
select select "0"
select select "1"
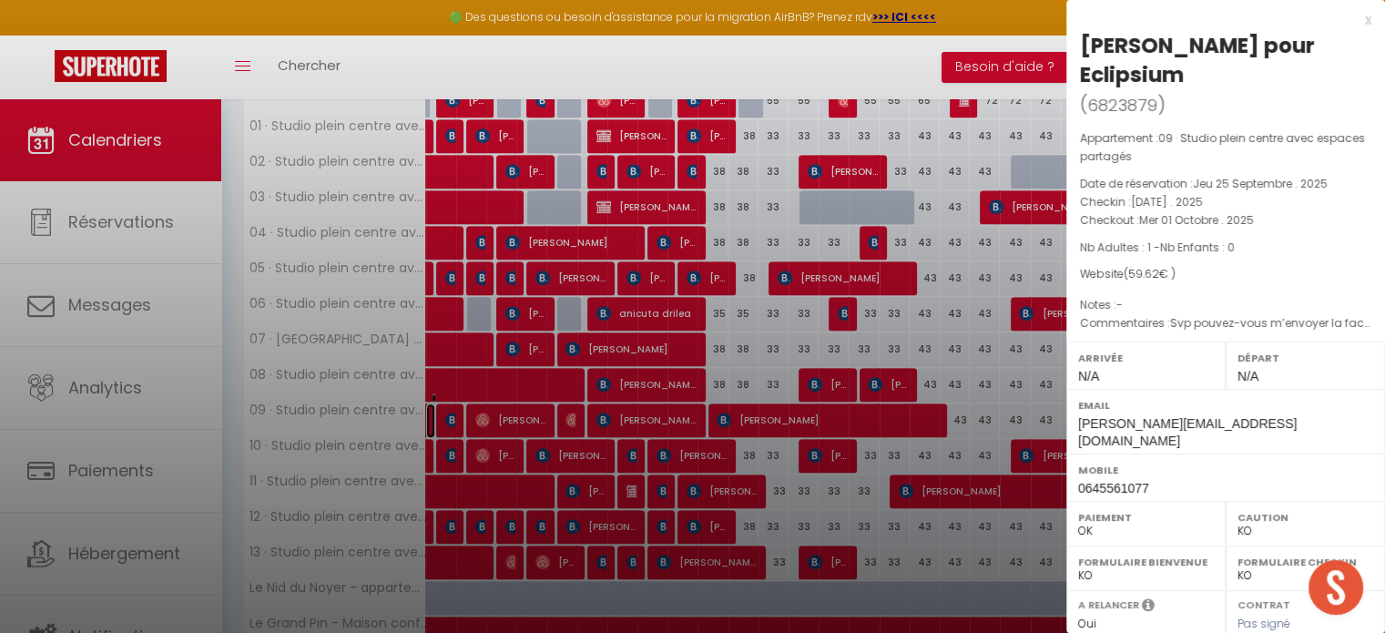
select select
select select "31603"
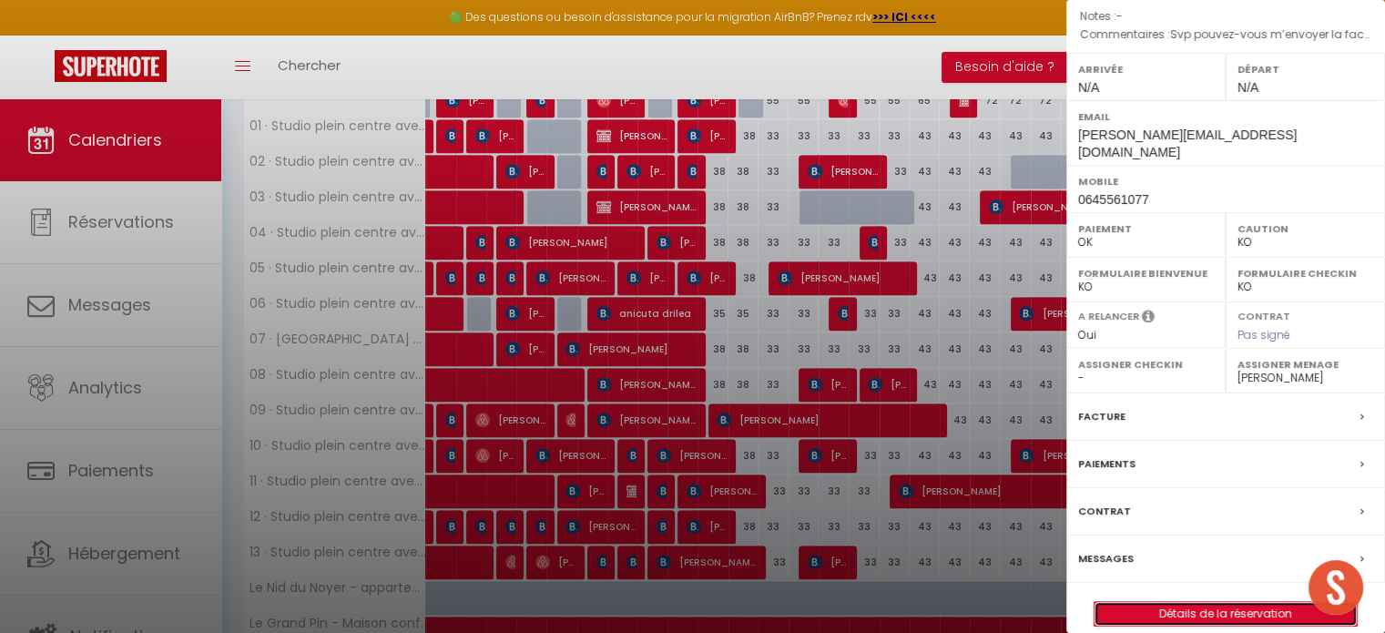
click at [1216, 602] on link "Détails de la réservation" at bounding box center [1225, 614] width 262 height 24
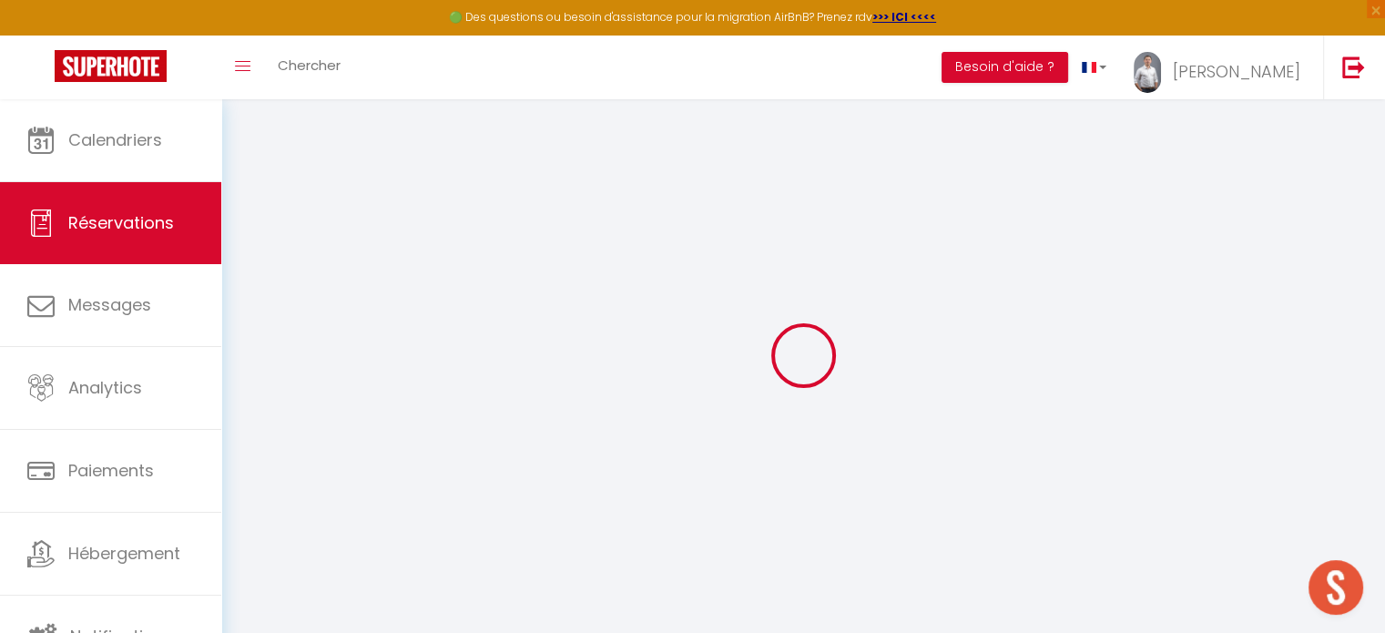
select select
checkbox input "false"
type textarea "Svp pouvez-vous m’envoyer la facture comme d’hab (sans que j’ai besoin de redem…"
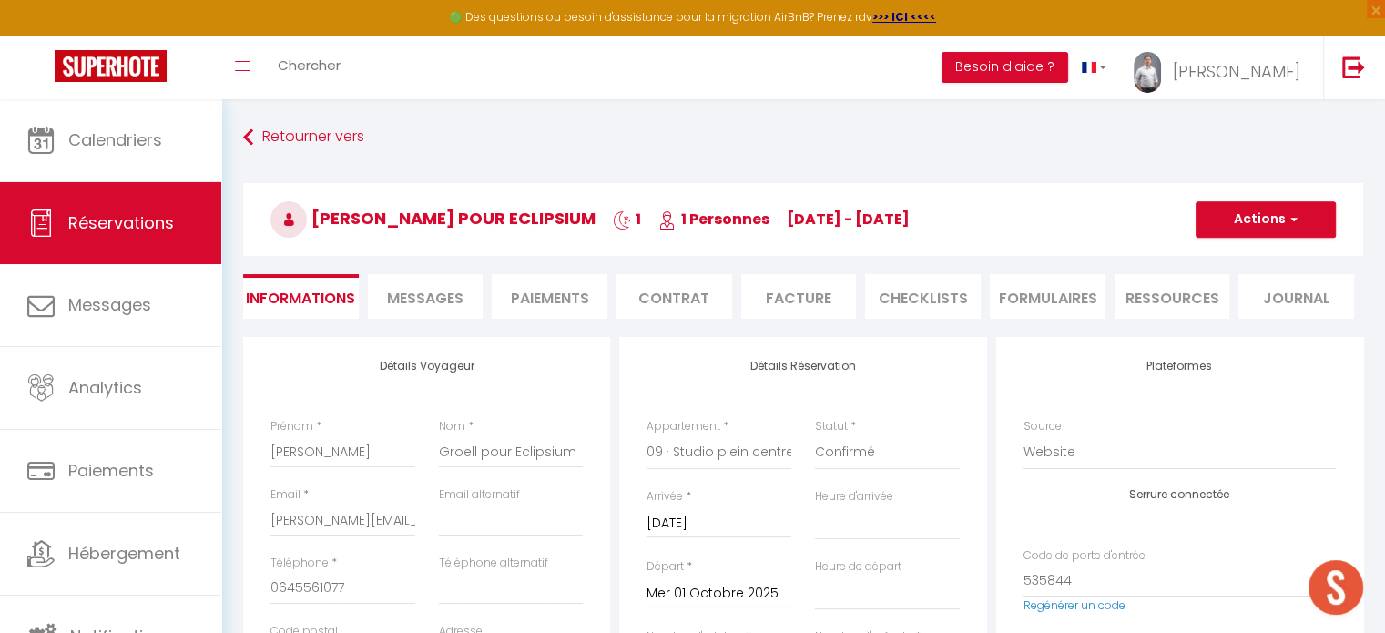
click at [822, 294] on li "Facture" at bounding box center [799, 296] width 116 height 45
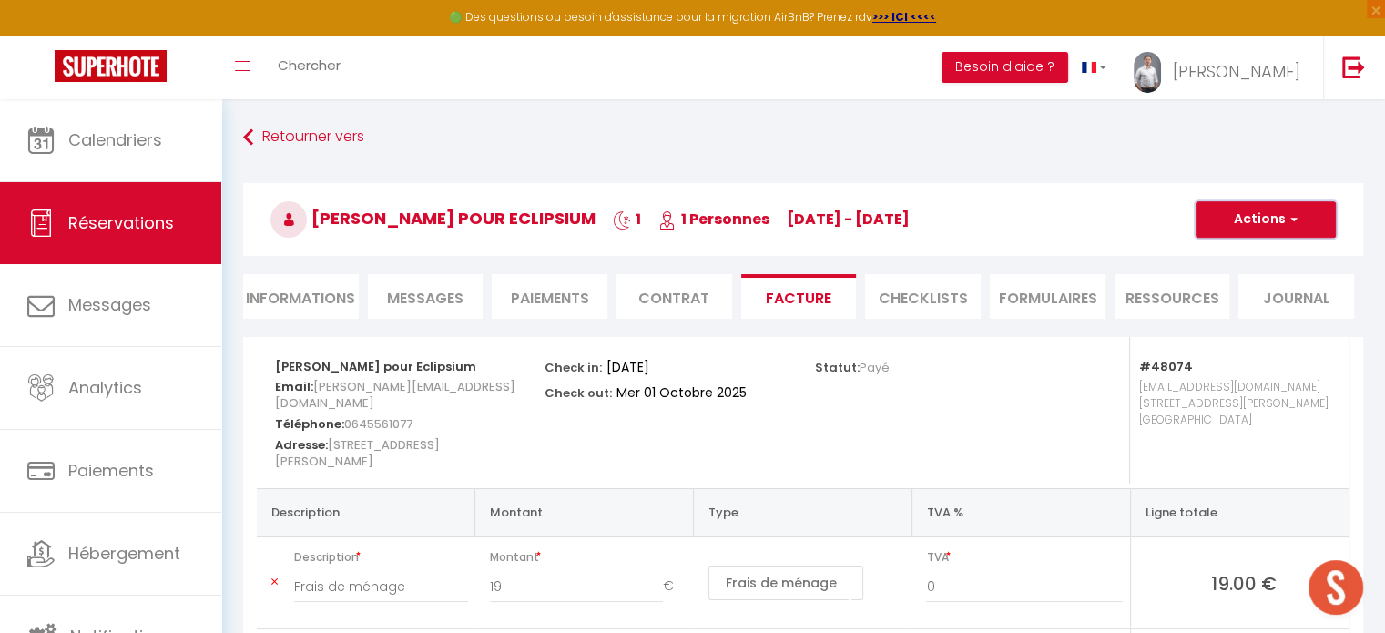
click at [1249, 214] on button "Actions" at bounding box center [1266, 219] width 140 height 36
click at [1260, 274] on link "Aperçu et éditer" at bounding box center [1251, 283] width 153 height 24
click at [1228, 208] on button "Actions" at bounding box center [1266, 219] width 140 height 36
click at [1276, 298] on link "Envoyer la facture" at bounding box center [1251, 307] width 153 height 24
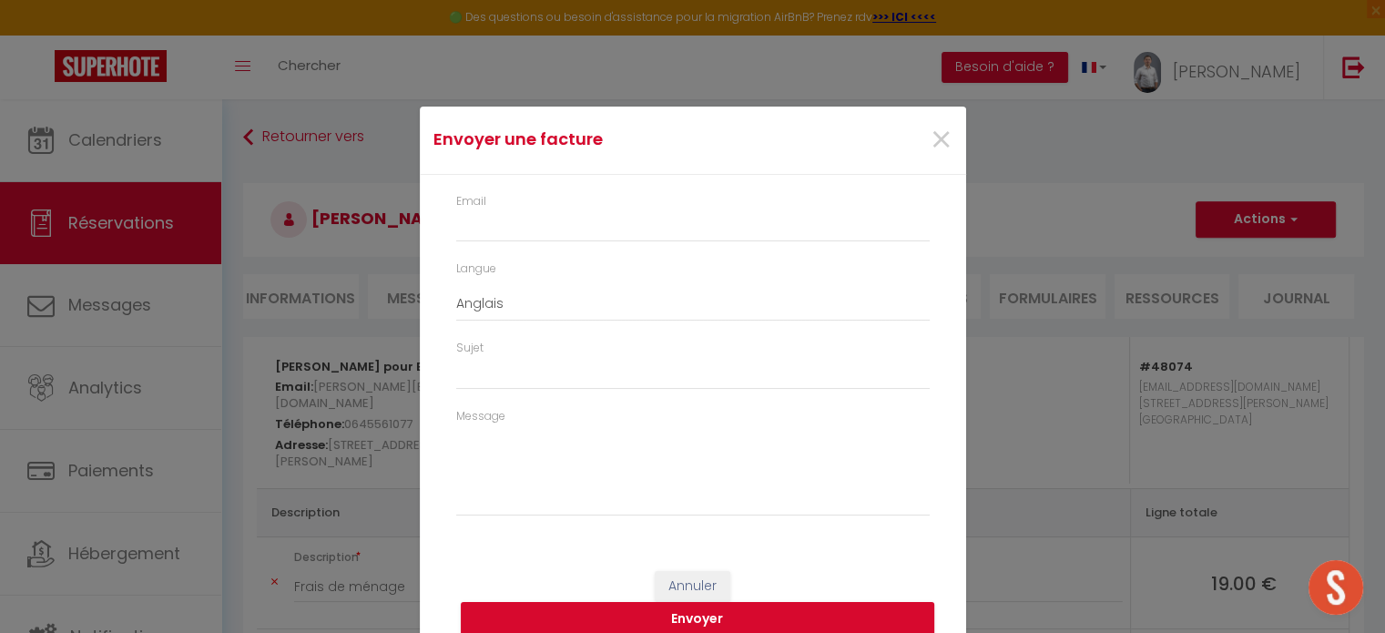
type input "[PERSON_NAME][EMAIL_ADDRESS][DOMAIN_NAME]"
select select "fr"
type input "Votre facture 6823879 - 09 · Studio plein centre avec espaces partagés"
type textarea "Bonjour, Voici le lien pour télécharger votre facture : [URL][DOMAIN_NAME] Déta…"
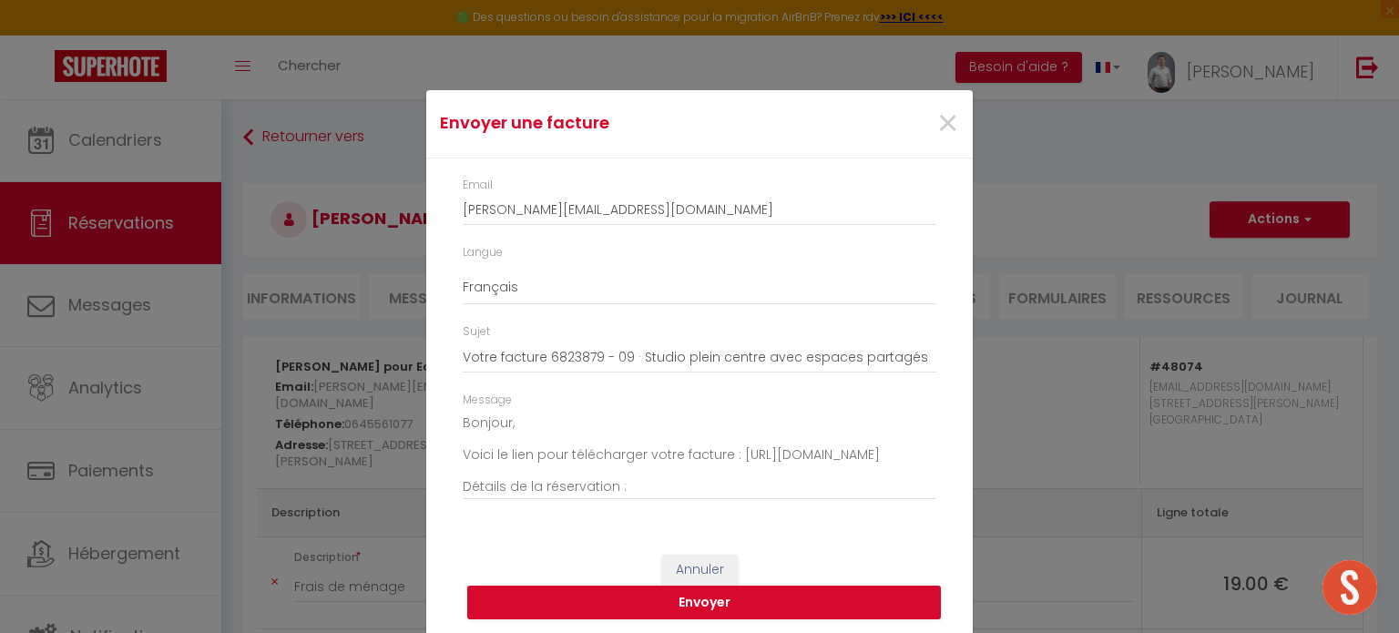
scroll to position [21, 0]
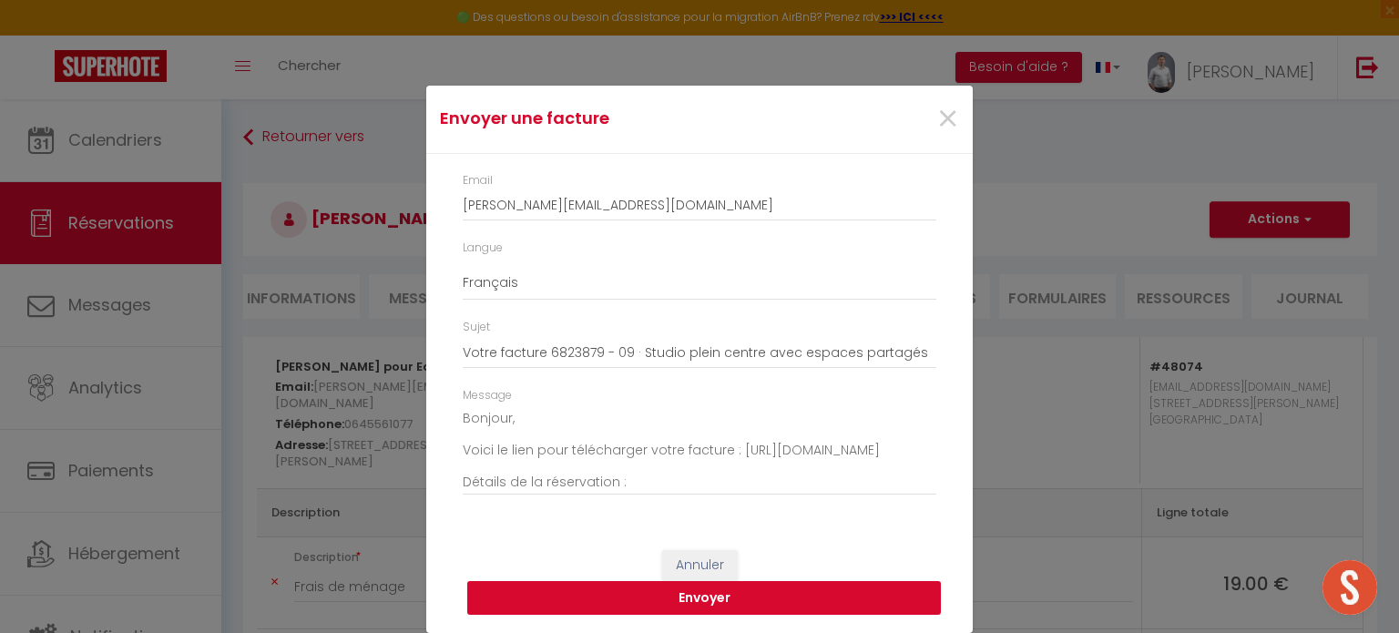
click at [809, 587] on button "Envoyer" at bounding box center [703, 598] width 473 height 35
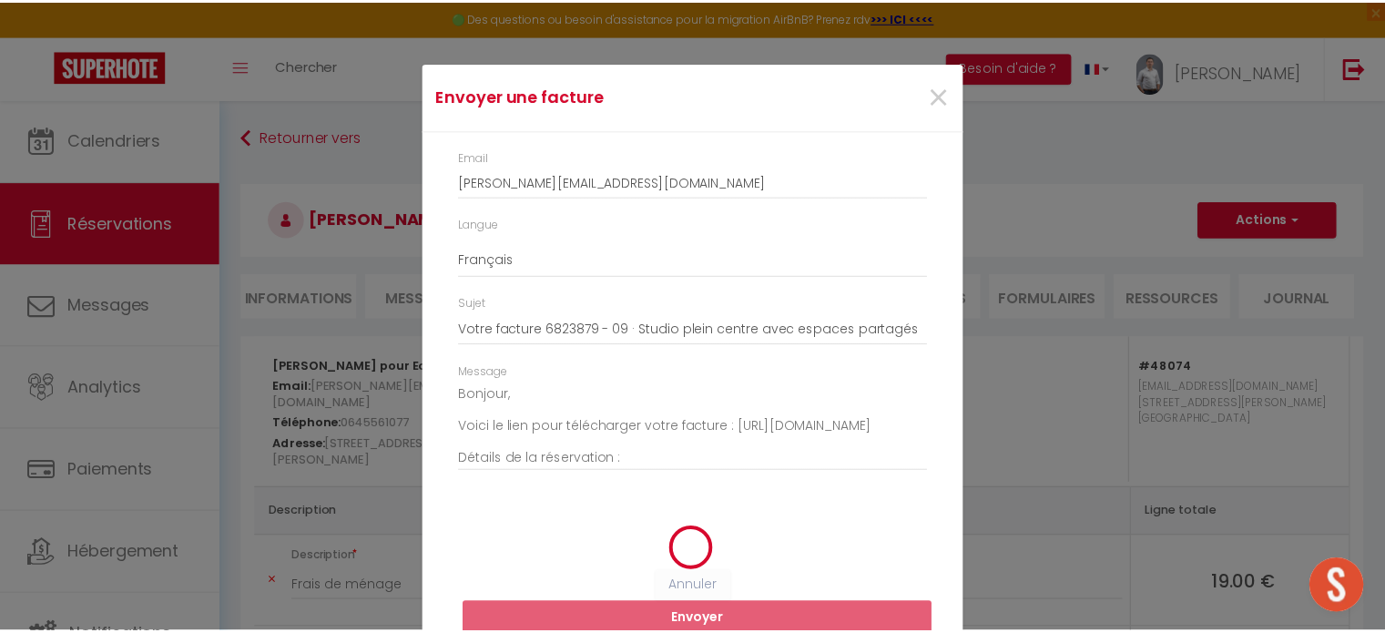
scroll to position [0, 0]
